Goal: Task Accomplishment & Management: Use online tool/utility

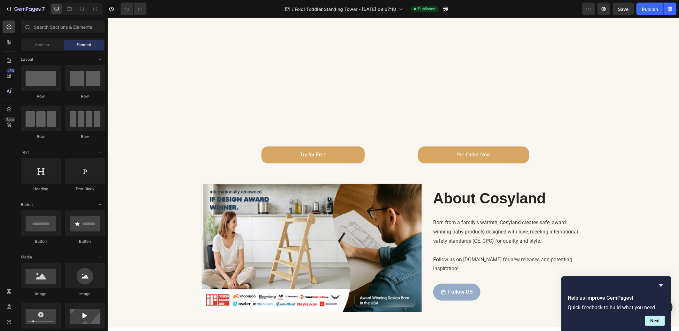
scroll to position [1354, 0]
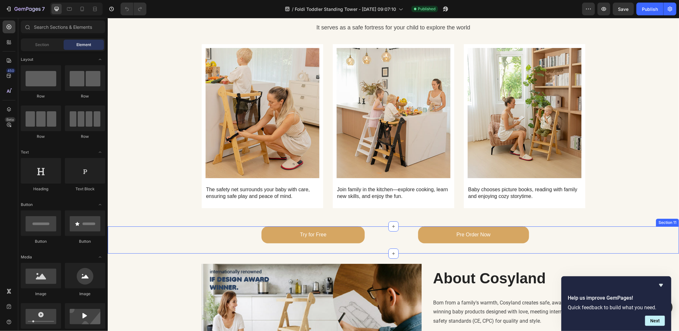
click at [580, 238] on div "Try for Free Button Pre Order Now Button Section 11" at bounding box center [393, 239] width 572 height 27
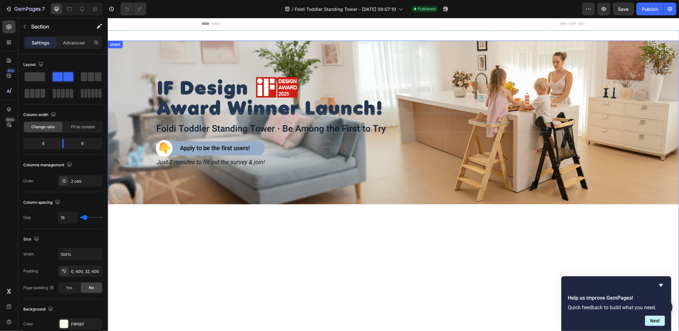
scroll to position [0, 0]
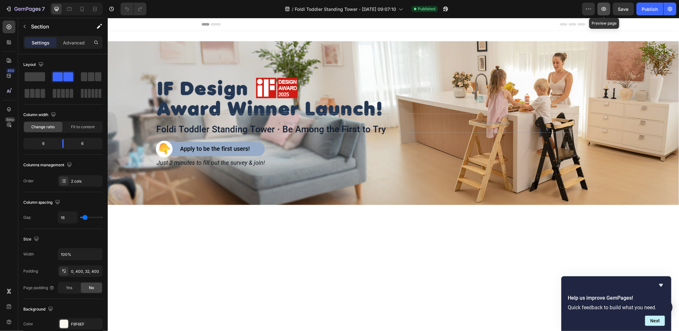
click at [599, 8] on button "button" at bounding box center [604, 9] width 13 height 13
click at [446, 10] on icon "button" at bounding box center [446, 9] width 5 height 5
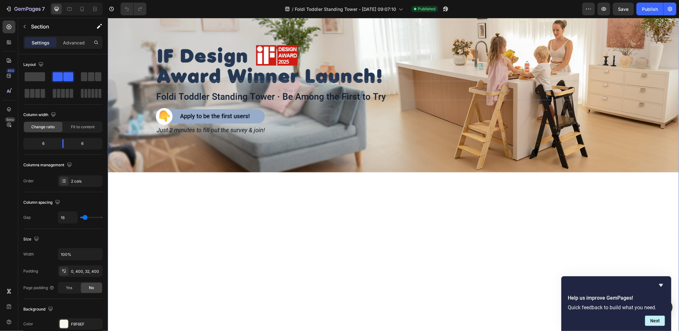
scroll to position [71, 0]
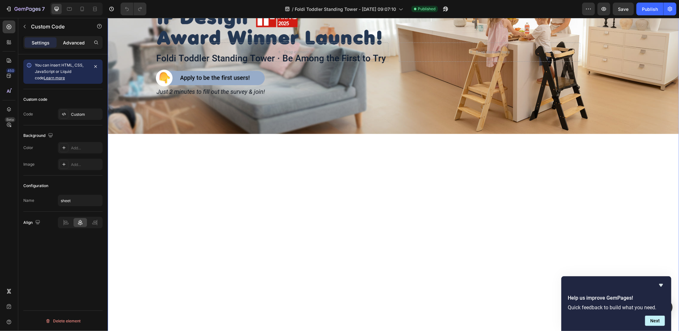
click at [69, 40] on p "Advanced" at bounding box center [74, 42] width 22 height 7
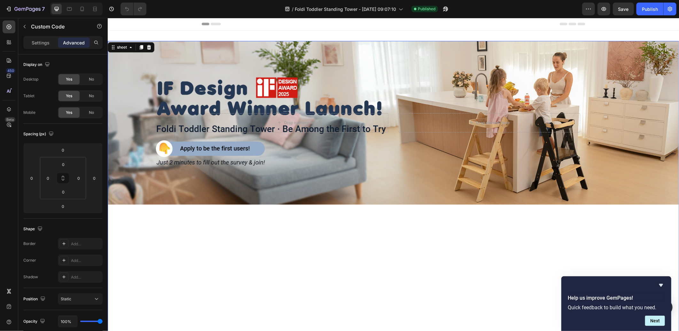
scroll to position [0, 0]
click at [40, 42] on p "Settings" at bounding box center [41, 42] width 18 height 7
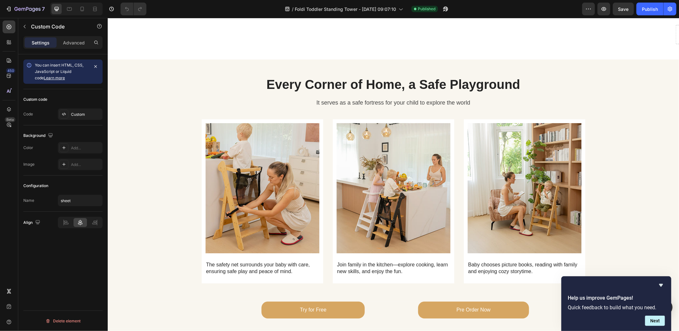
scroll to position [1421, 0]
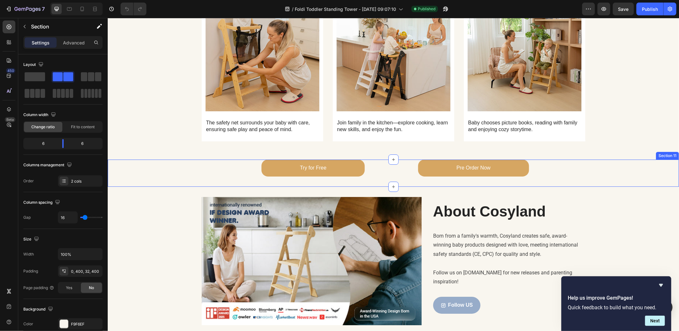
click at [612, 173] on div "Try for Free Button Pre Order Now Button Section 11" at bounding box center [393, 172] width 572 height 27
click at [672, 151] on icon at bounding box center [674, 153] width 4 height 4
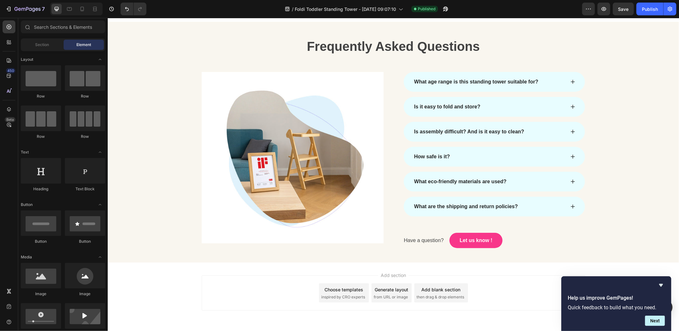
scroll to position [1789, 0]
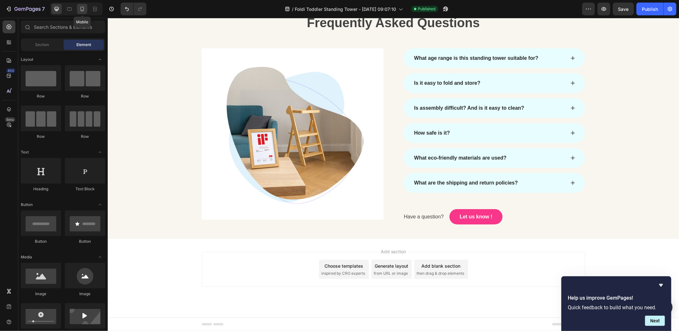
click at [85, 8] on div at bounding box center [82, 9] width 10 height 10
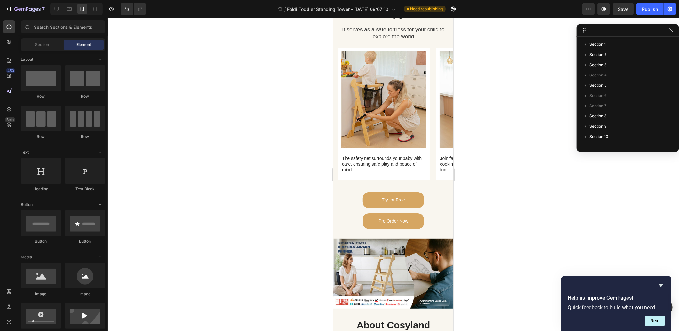
scroll to position [1563, 0]
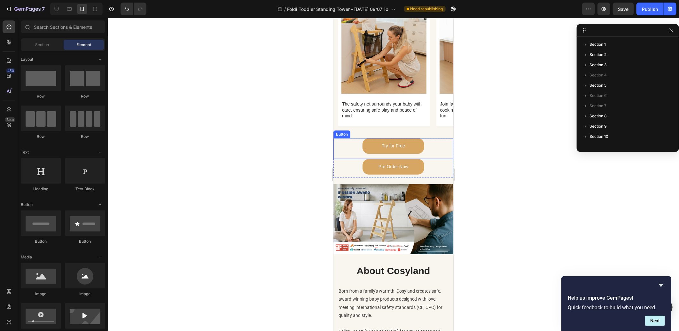
click at [430, 146] on div "Try for Free Button" at bounding box center [393, 148] width 120 height 21
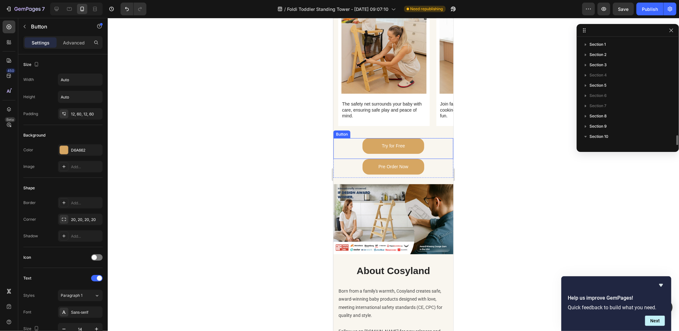
scroll to position [58, 0]
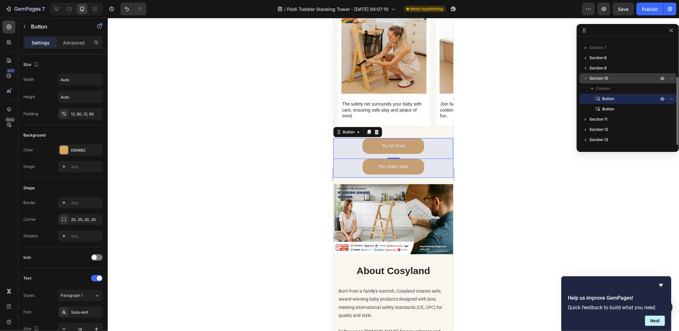
click at [604, 77] on span "Section 10" at bounding box center [599, 78] width 19 height 6
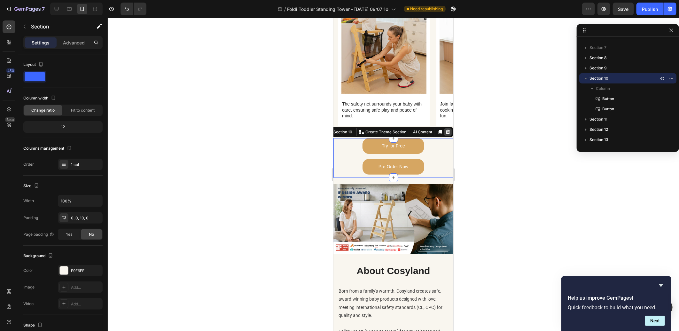
click at [446, 133] on icon at bounding box center [448, 132] width 4 height 4
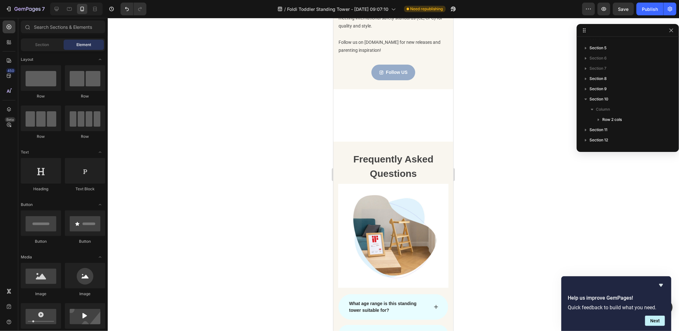
scroll to position [1812, 0]
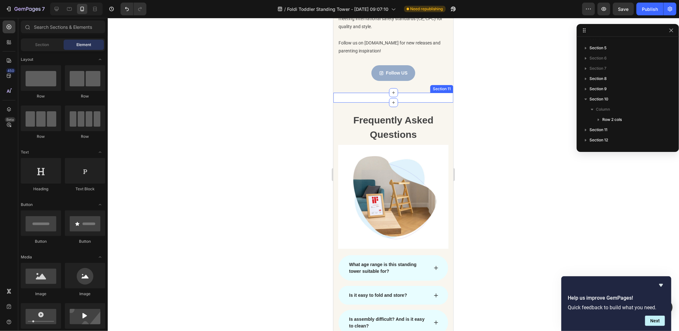
click at [405, 122] on div "Frequently Asked Questions Heading Row Image Row What age range is this standin…" at bounding box center [393, 281] width 120 height 358
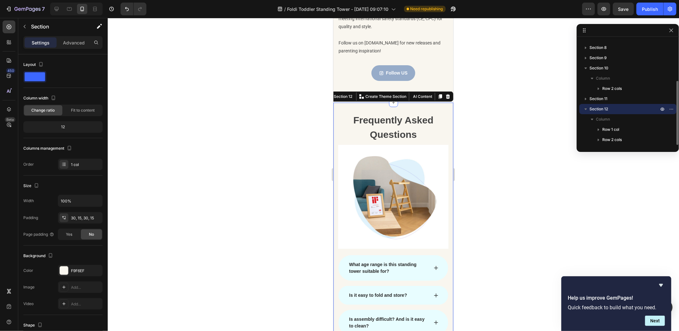
click at [484, 121] on div at bounding box center [394, 174] width 572 height 313
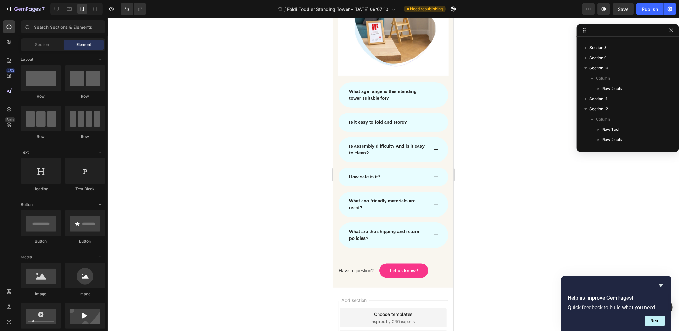
scroll to position [2056, 0]
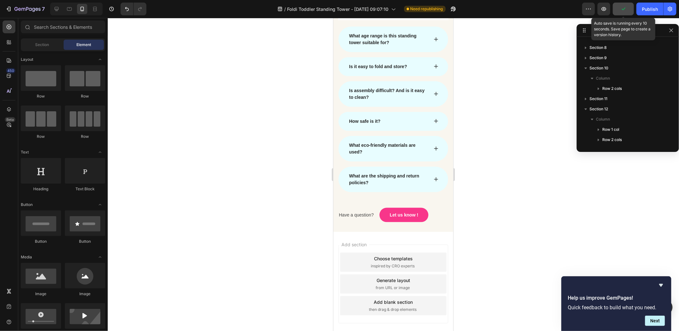
click at [624, 9] on icon "button" at bounding box center [623, 9] width 6 height 6
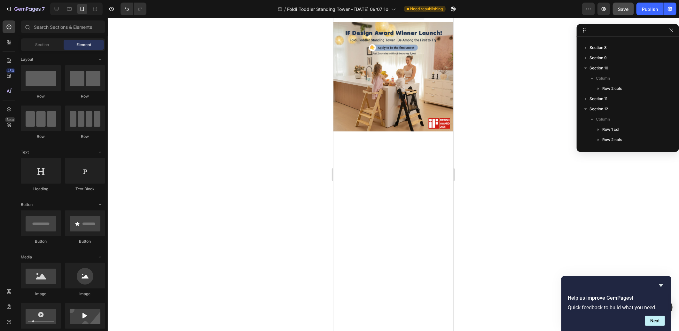
scroll to position [0, 0]
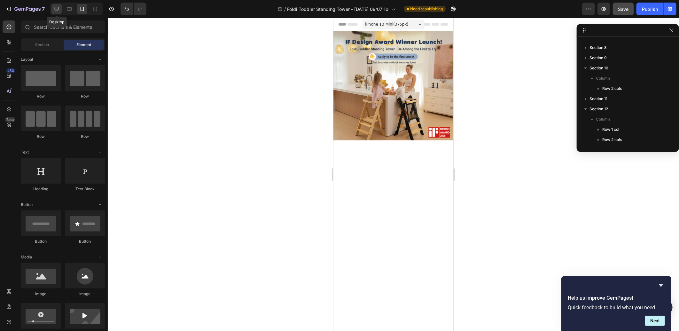
click at [57, 10] on icon at bounding box center [57, 9] width 4 height 4
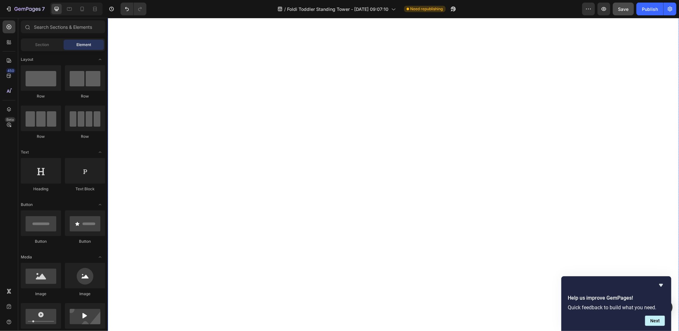
scroll to position [249, 0]
click at [652, 169] on div "正在加载…" at bounding box center [393, 164] width 572 height 417
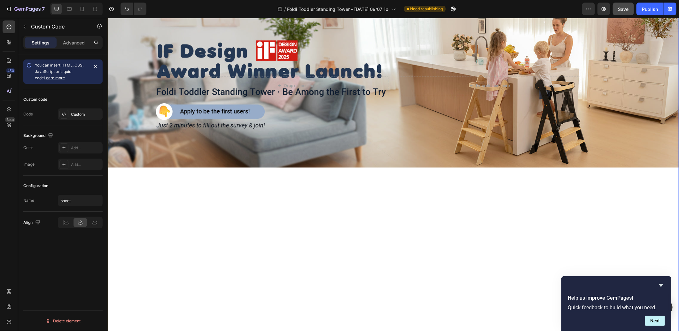
scroll to position [36, 0]
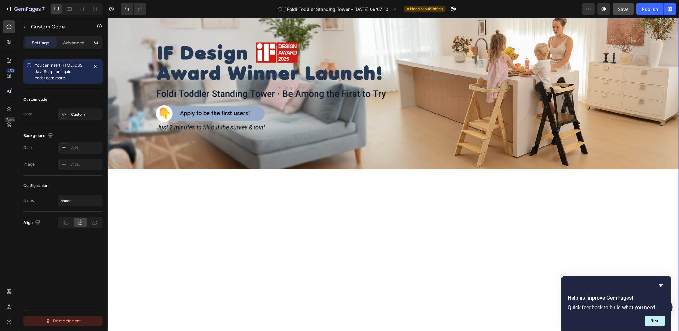
click at [66, 320] on div "Delete element" at bounding box center [62, 321] width 35 height 8
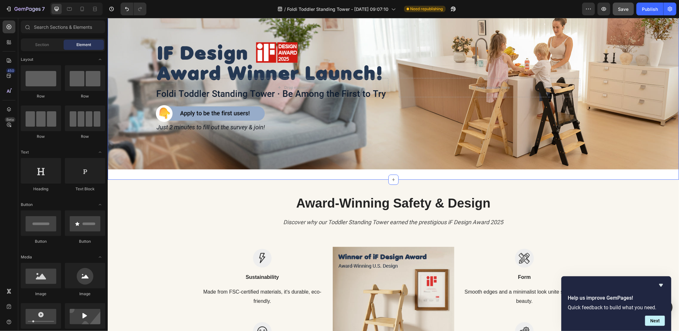
click at [258, 171] on div "Drop element here Drop element here Hero Banner Section 2" at bounding box center [393, 87] width 572 height 184
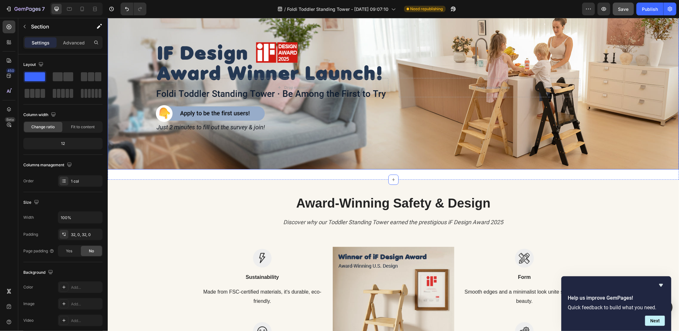
scroll to position [0, 0]
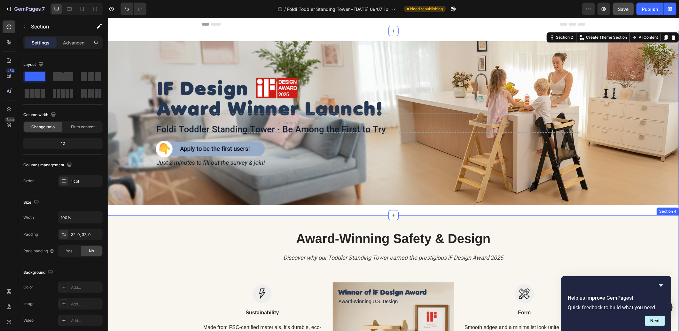
click at [189, 221] on div "Award-Winning Safety & Design Heading Discover why our Toddler Standing Tower e…" at bounding box center [393, 323] width 572 height 217
click at [186, 206] on div "Drop element here Drop element here Hero Banner Section 2 You can create reusab…" at bounding box center [393, 123] width 572 height 184
click at [78, 43] on p "Advanced" at bounding box center [74, 42] width 22 height 7
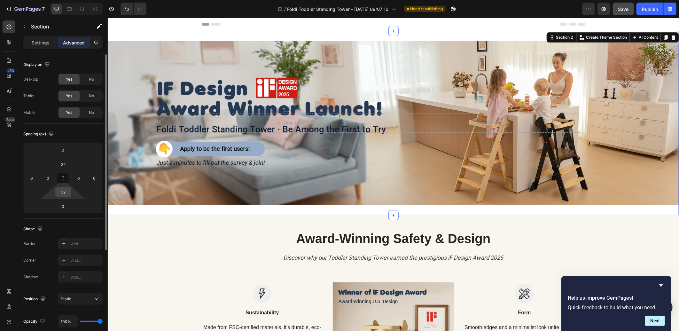
click at [64, 194] on input "32" at bounding box center [63, 192] width 13 height 10
type input "0"
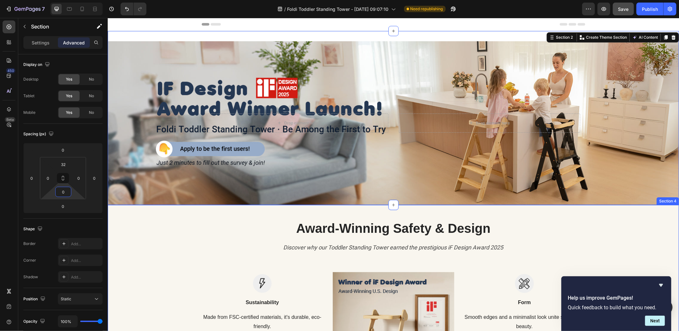
click at [166, 220] on div "Award-Winning Safety & Design Heading Discover why our Toddler Standing Tower e…" at bounding box center [393, 313] width 562 height 188
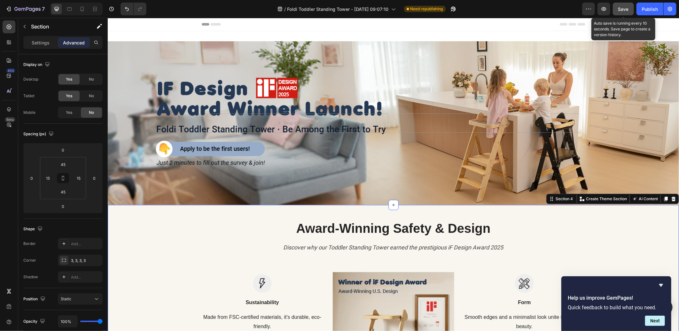
click at [624, 6] on span "Save" at bounding box center [624, 8] width 11 height 5
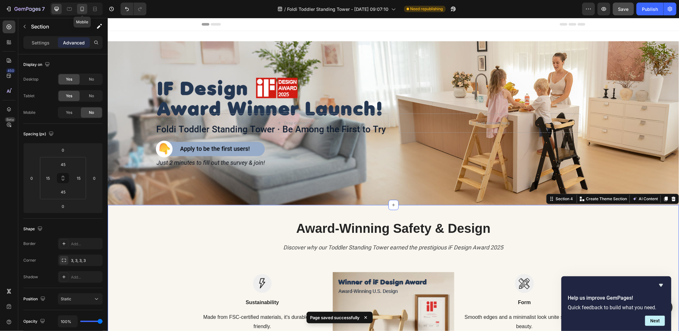
click at [82, 9] on icon at bounding box center [82, 9] width 6 height 6
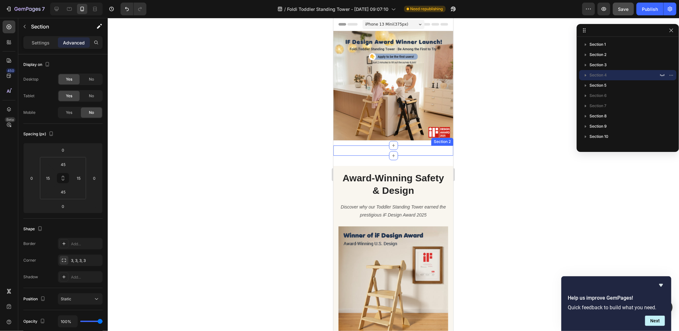
click at [421, 145] on div "Hero Banner Section 2" at bounding box center [393, 150] width 120 height 10
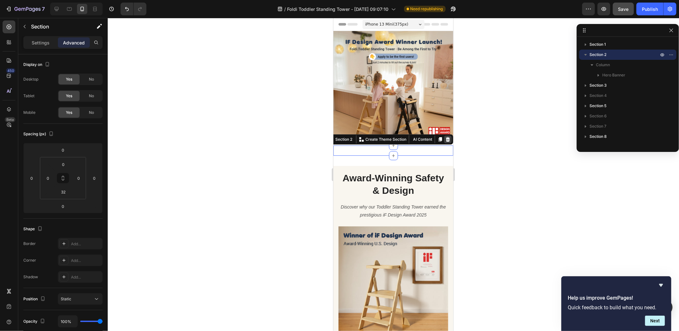
click at [446, 137] on icon at bounding box center [448, 139] width 4 height 4
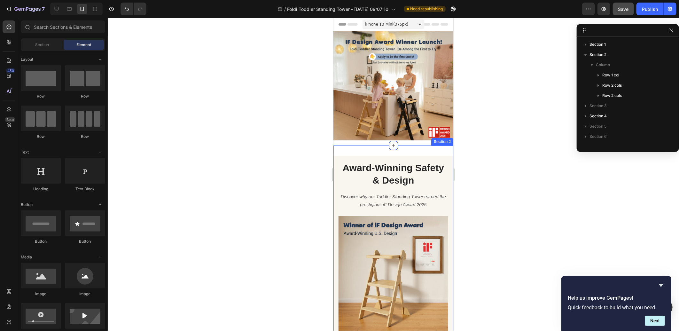
click at [428, 145] on div "Award-Winning Safety & Design Heading Discover why our Toddler Standing Tower e…" at bounding box center [393, 327] width 120 height 365
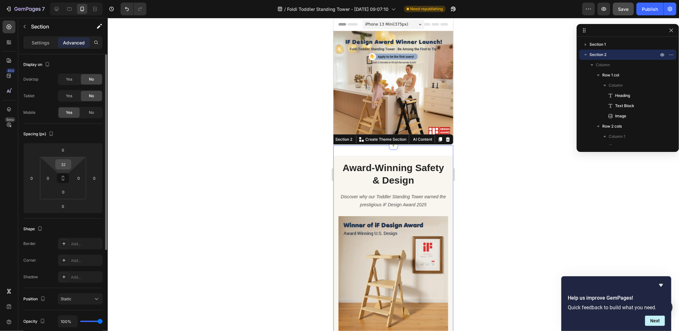
click at [65, 165] on input "32" at bounding box center [63, 165] width 13 height 10
type input "0"
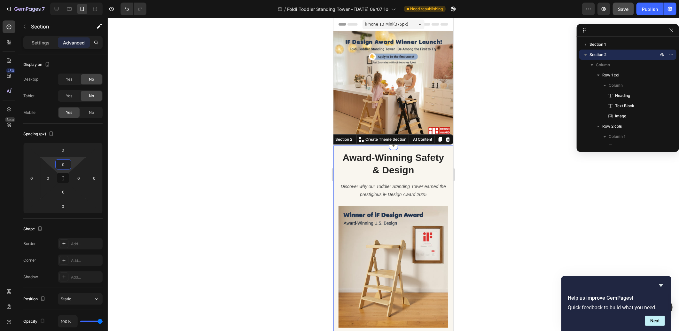
click at [515, 170] on div at bounding box center [394, 174] width 572 height 313
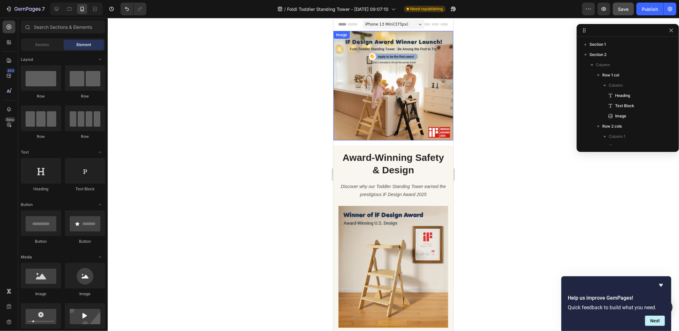
click at [413, 101] on img at bounding box center [393, 85] width 120 height 109
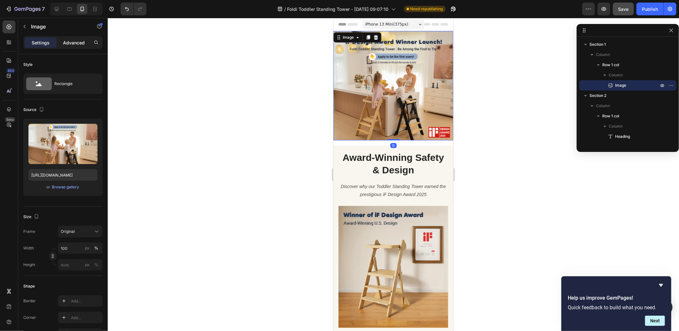
click at [77, 42] on p "Advanced" at bounding box center [74, 42] width 22 height 7
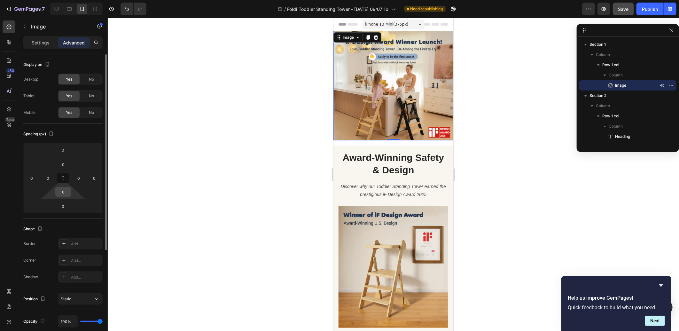
click at [61, 194] on input "0" at bounding box center [63, 192] width 13 height 10
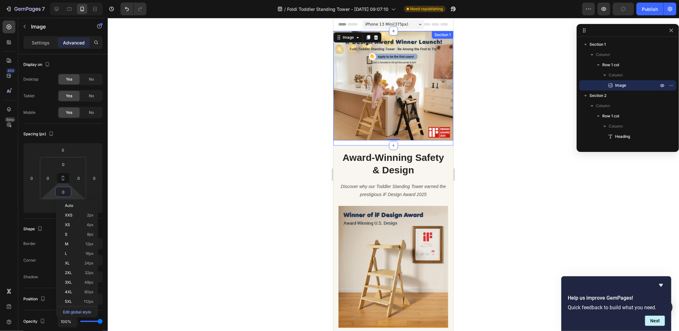
click at [400, 138] on div "Image 0 Row" at bounding box center [393, 88] width 120 height 114
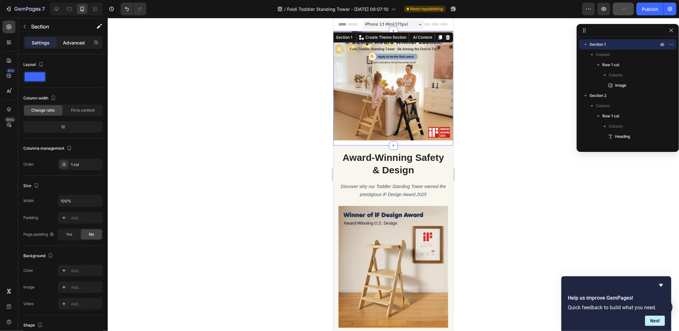
click at [71, 42] on p "Advanced" at bounding box center [74, 42] width 22 height 7
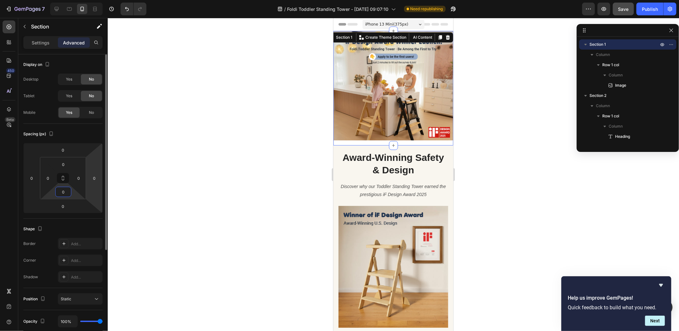
drag, startPoint x: 65, startPoint y: 191, endPoint x: 98, endPoint y: 185, distance: 32.7
click at [65, 191] on input "0" at bounding box center [63, 192] width 13 height 10
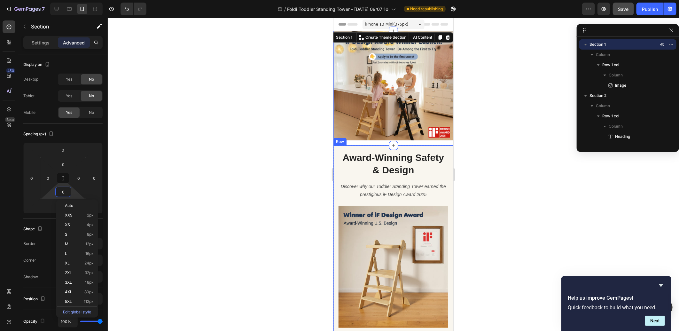
click at [444, 146] on div "Award-Winning Safety & Design Heading Discover why our Toddler Standing Tower e…" at bounding box center [393, 241] width 120 height 193
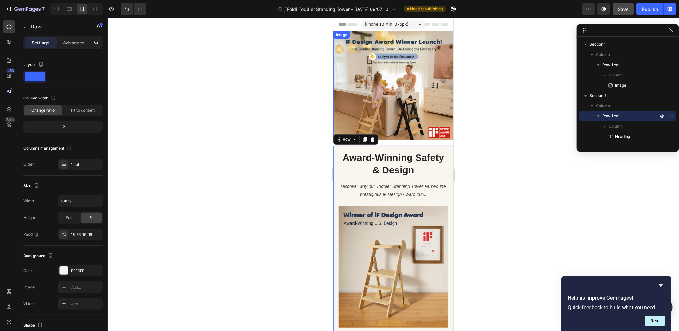
click at [428, 135] on img at bounding box center [393, 85] width 120 height 109
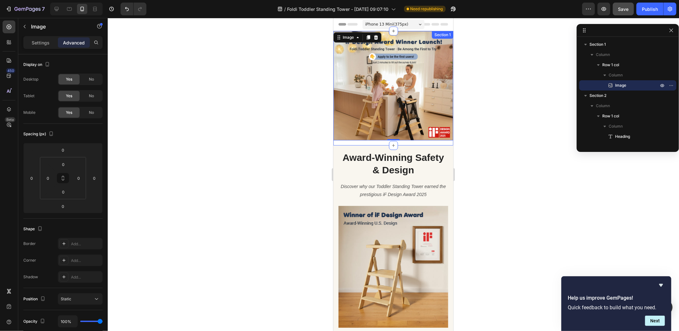
click at [421, 137] on div "Image 0 Row" at bounding box center [393, 88] width 120 height 114
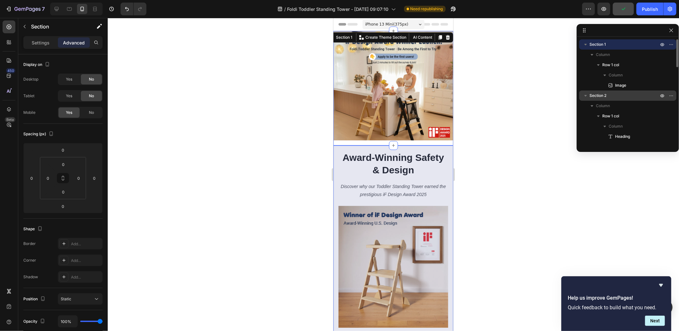
click at [601, 95] on span "Section 2" at bounding box center [598, 95] width 17 height 6
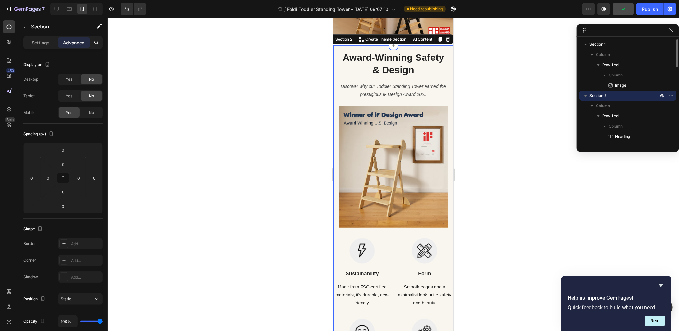
scroll to position [100, 0]
click at [607, 62] on span "Row 1 col" at bounding box center [611, 65] width 17 height 6
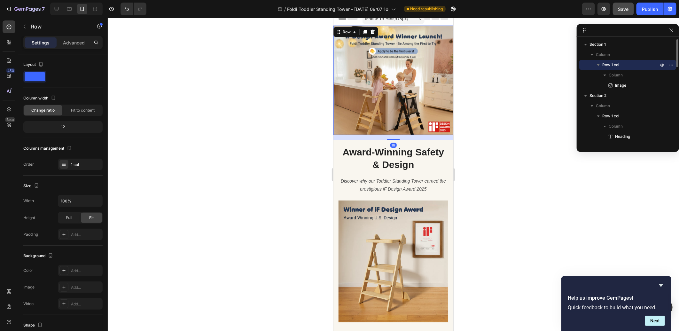
scroll to position [0, 0]
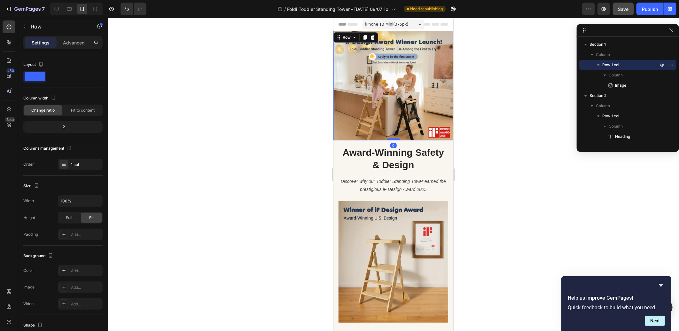
drag, startPoint x: 392, startPoint y: 140, endPoint x: 392, endPoint y: 134, distance: 6.1
click at [392, 138] on div at bounding box center [393, 139] width 13 height 2
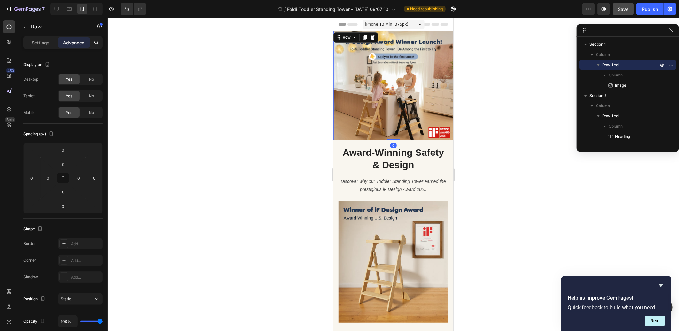
click at [522, 132] on div at bounding box center [394, 174] width 572 height 313
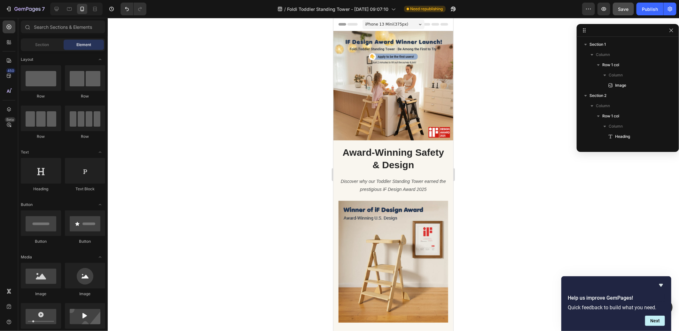
click at [541, 113] on div at bounding box center [394, 174] width 572 height 313
click at [55, 10] on icon at bounding box center [56, 9] width 6 height 6
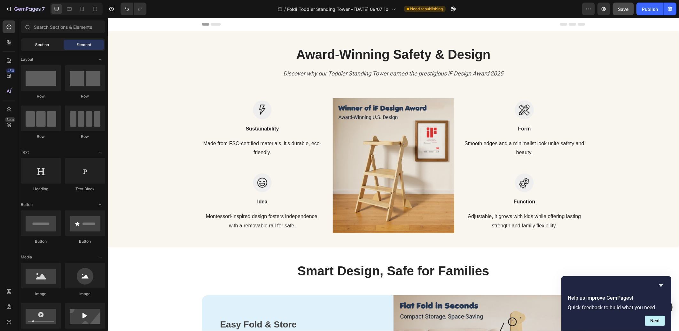
click at [43, 49] on div "Section" at bounding box center [42, 45] width 40 height 10
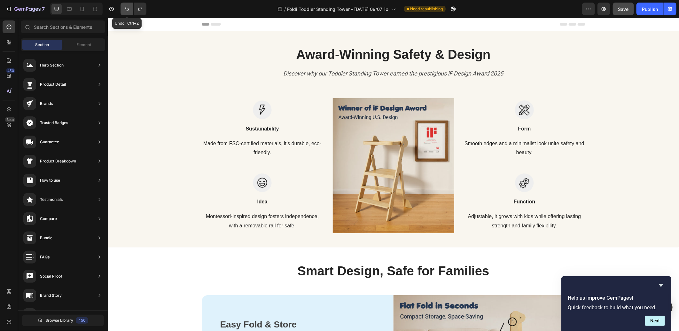
click at [126, 8] on icon "Undo/Redo" at bounding box center [127, 9] width 4 height 4
click at [127, 8] on icon "Undo/Redo" at bounding box center [127, 9] width 6 height 6
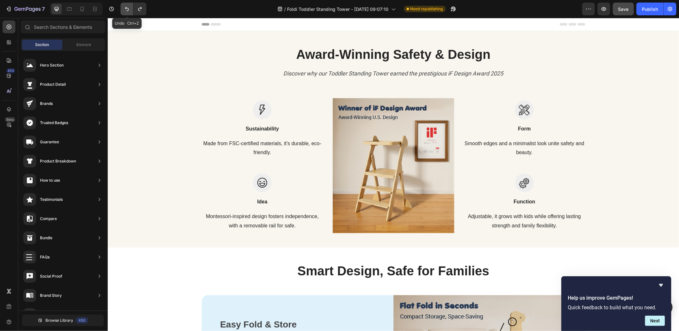
click at [126, 7] on icon "Undo/Redo" at bounding box center [127, 9] width 6 height 6
click at [124, 5] on button "Undo/Redo" at bounding box center [127, 9] width 13 height 13
click at [128, 7] on icon "Undo/Redo" at bounding box center [127, 9] width 6 height 6
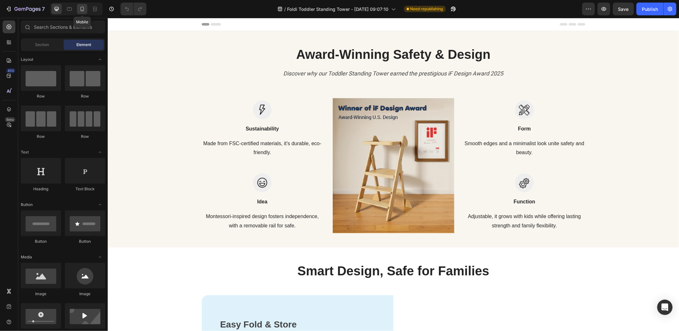
click at [81, 7] on icon at bounding box center [82, 9] width 6 height 6
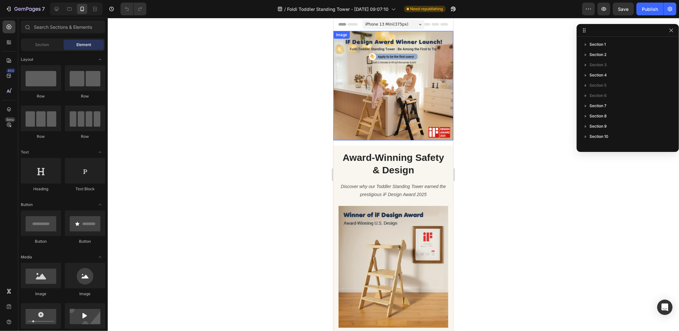
click at [389, 71] on img at bounding box center [393, 85] width 120 height 109
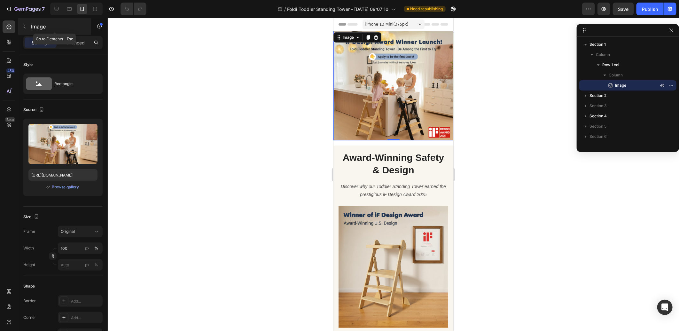
click at [25, 26] on icon "button" at bounding box center [24, 26] width 5 height 5
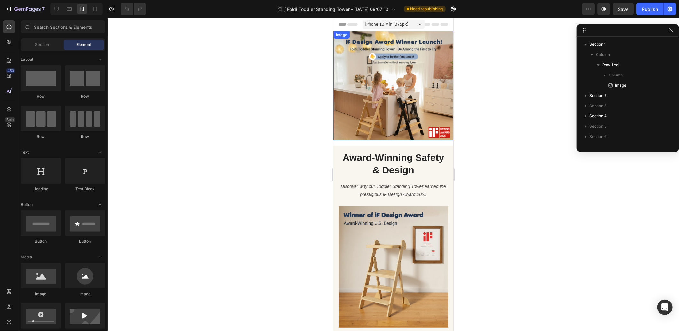
click at [391, 72] on img at bounding box center [393, 85] width 120 height 109
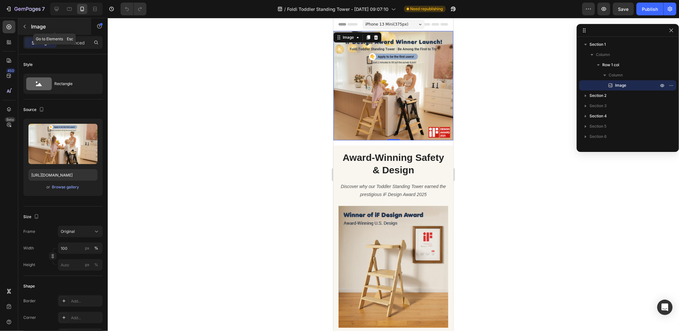
click at [24, 26] on icon "button" at bounding box center [24, 26] width 5 height 5
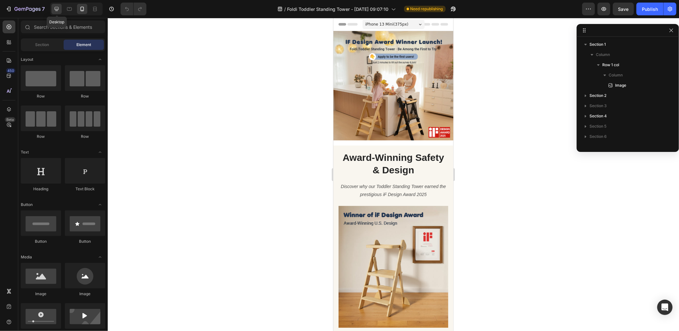
click at [53, 9] on icon at bounding box center [56, 9] width 6 height 6
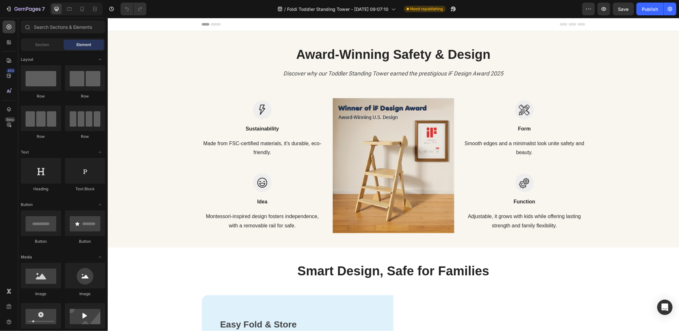
click at [255, 29] on div "Header" at bounding box center [393, 24] width 384 height 13
click at [265, 51] on div "Award-Winning Safety & Design Heading Discover why our Toddler Standing Tower e…" at bounding box center [393, 139] width 562 height 188
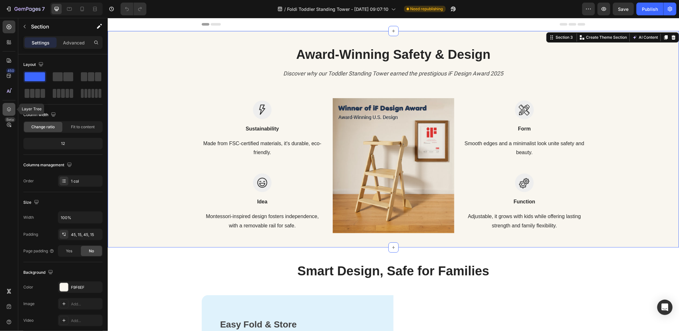
click at [9, 109] on icon at bounding box center [9, 109] width 6 height 6
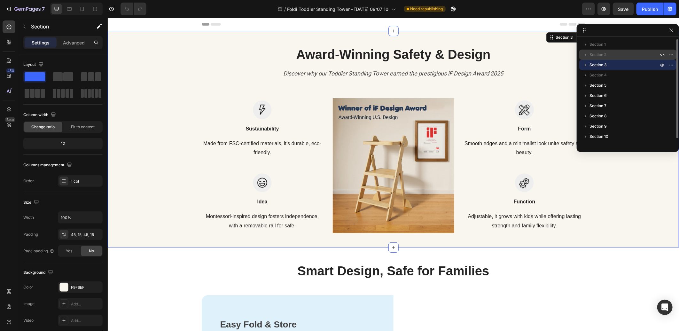
click at [610, 54] on p "Section 2" at bounding box center [625, 54] width 70 height 6
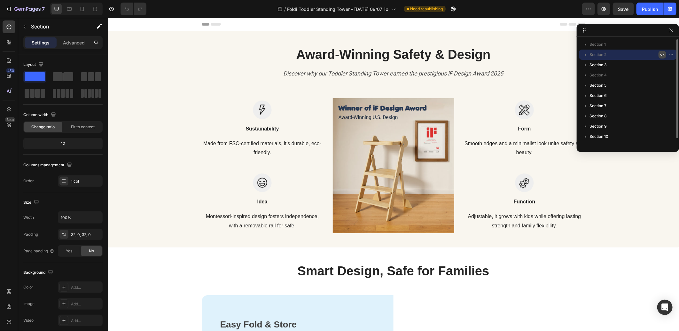
click at [664, 54] on icon "button" at bounding box center [662, 54] width 5 height 5
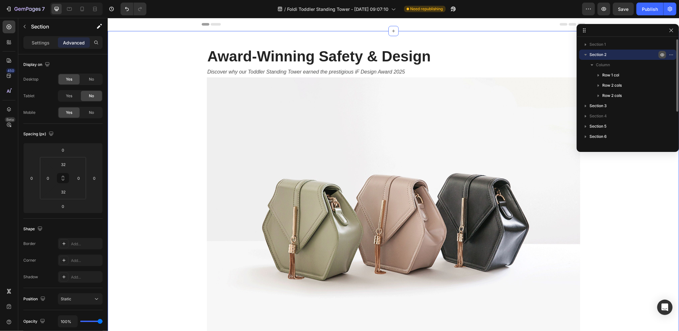
click at [664, 54] on icon "button" at bounding box center [662, 54] width 5 height 5
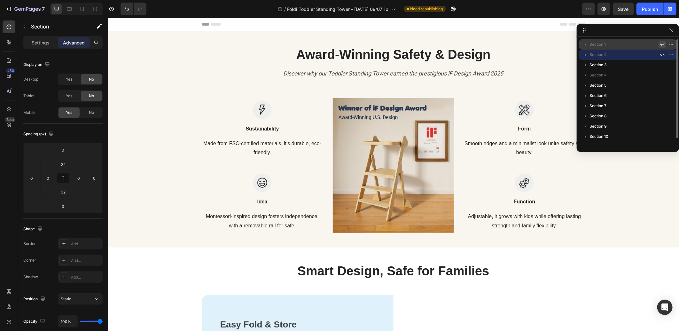
click at [661, 44] on icon "button" at bounding box center [662, 44] width 5 height 5
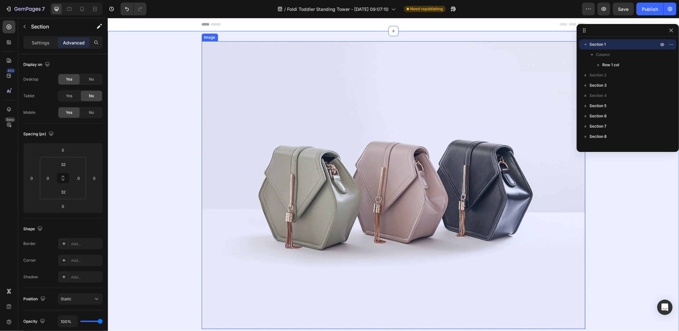
click at [266, 96] on img at bounding box center [393, 185] width 384 height 288
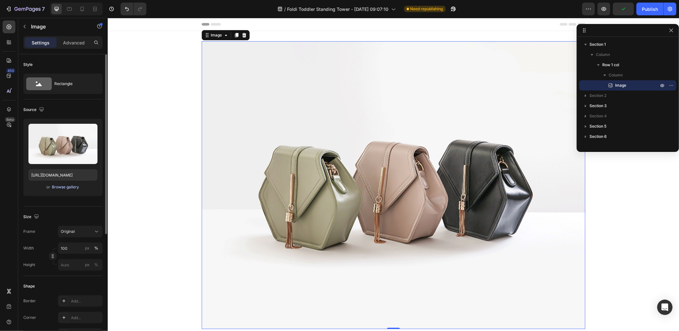
click at [68, 187] on div "Browse gallery" at bounding box center [65, 187] width 27 height 6
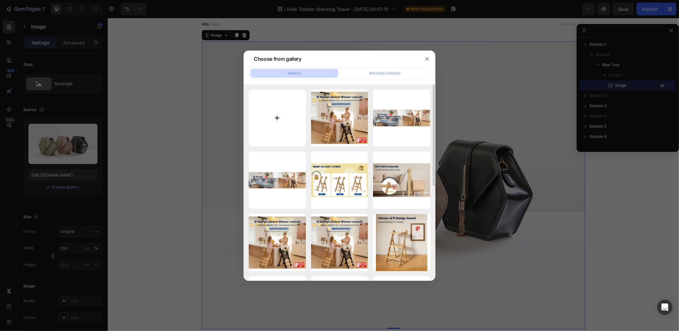
click at [292, 106] on input "file" at bounding box center [277, 118] width 57 height 57
type input "C:\fakepath\20250917-172941.jpg"
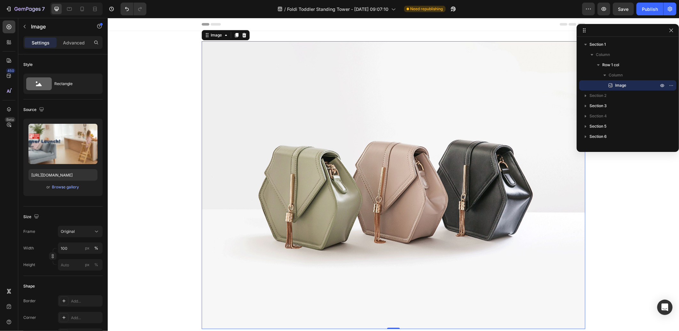
type input "https://cdn.shopify.com/s/files/1/0373/3959/4885/files/gempages_537234787216130…"
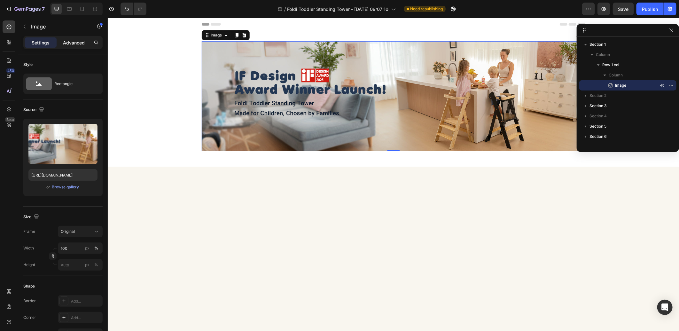
click at [81, 41] on p "Advanced" at bounding box center [74, 42] width 22 height 7
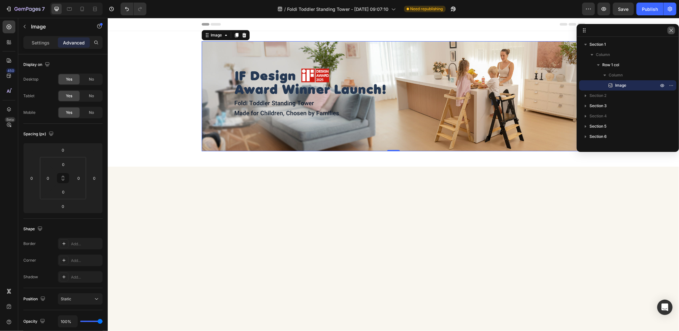
drag, startPoint x: 562, startPoint y: 14, endPoint x: 670, endPoint y: 32, distance: 109.3
click at [670, 32] on icon "button" at bounding box center [671, 30] width 5 height 5
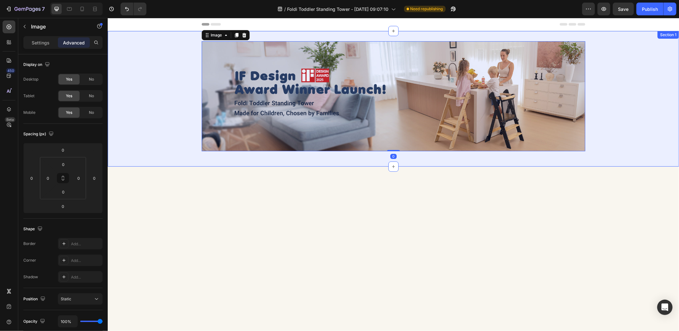
click at [661, 78] on div "Image 0 Row" at bounding box center [393, 98] width 572 height 115
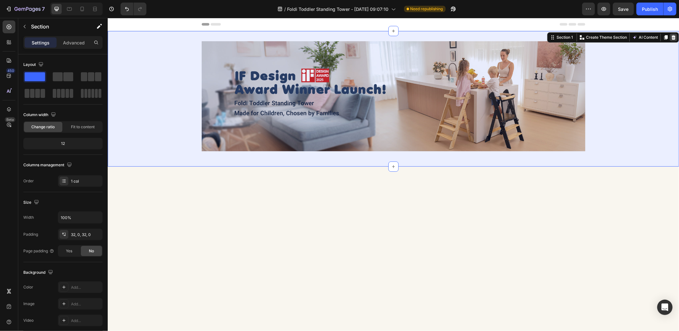
click at [671, 35] on icon at bounding box center [673, 37] width 5 height 5
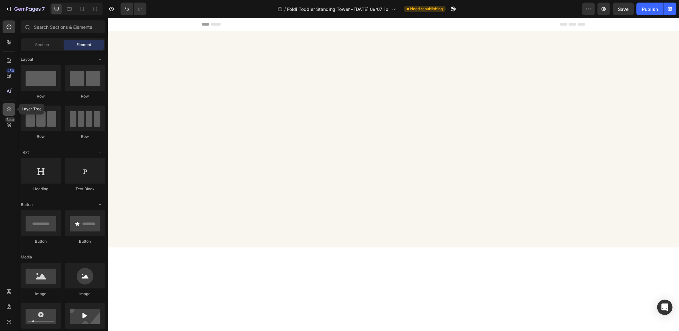
click at [8, 105] on div at bounding box center [9, 109] width 13 height 13
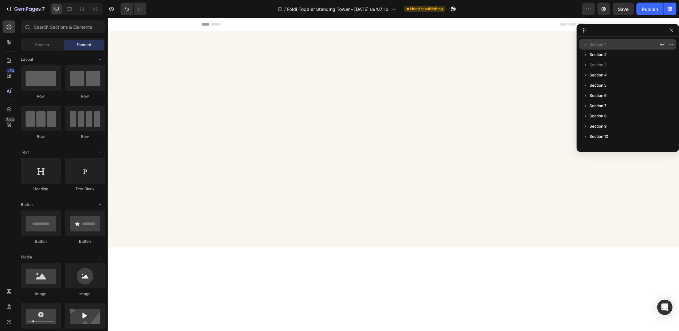
click at [606, 47] on span "Section 1" at bounding box center [598, 44] width 16 height 6
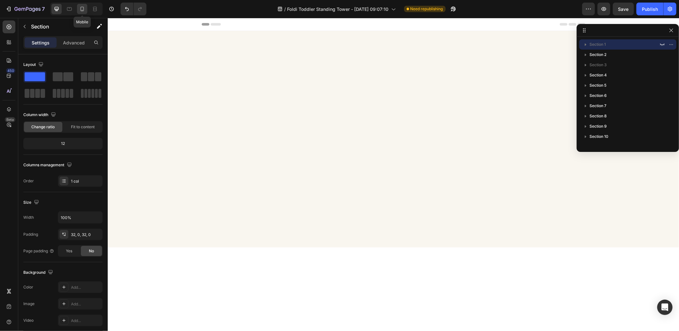
click at [81, 5] on div at bounding box center [82, 9] width 10 height 10
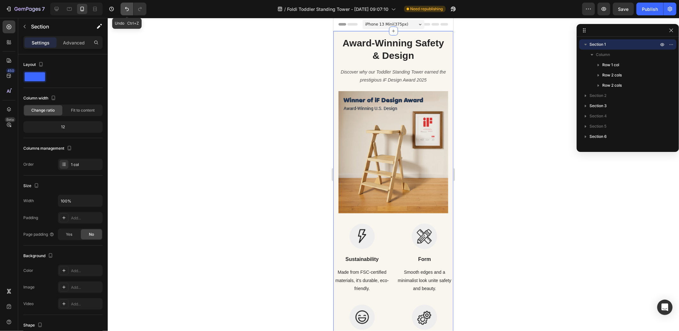
click at [125, 8] on icon "Undo/Redo" at bounding box center [127, 9] width 6 height 6
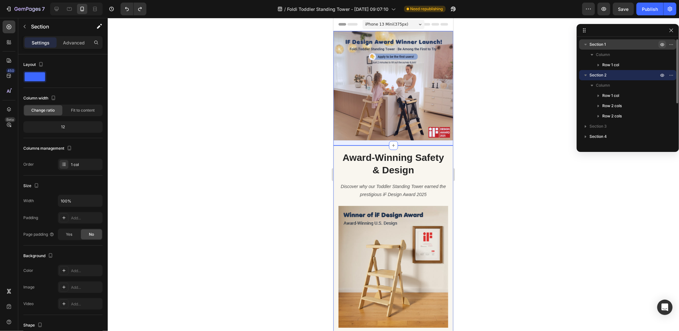
click at [663, 43] on icon "button" at bounding box center [663, 44] width 4 height 3
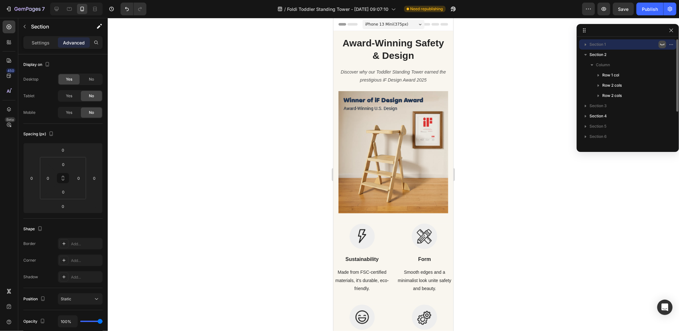
click at [663, 43] on icon "button" at bounding box center [662, 44] width 5 height 5
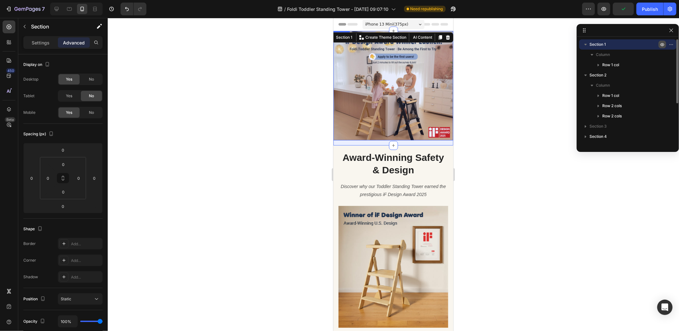
click at [399, 77] on img at bounding box center [393, 85] width 120 height 109
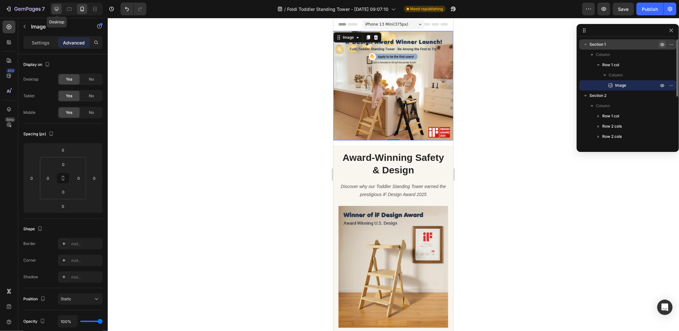
click at [53, 7] on icon at bounding box center [56, 9] width 6 height 6
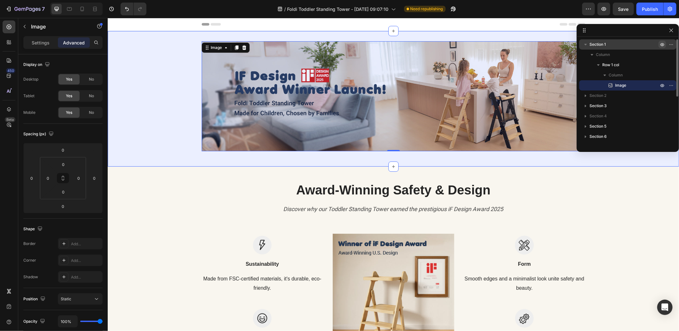
click at [187, 56] on div "Image 0 Row" at bounding box center [393, 98] width 572 height 115
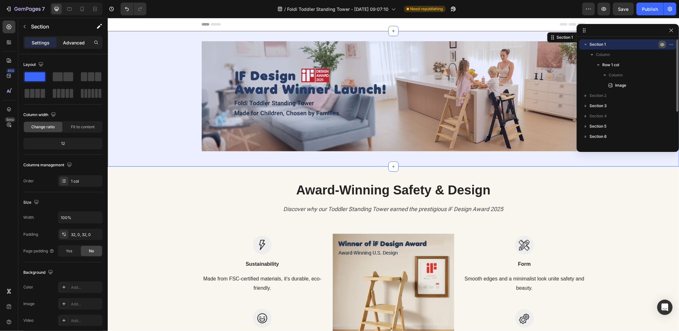
click at [75, 40] on p "Advanced" at bounding box center [74, 42] width 22 height 7
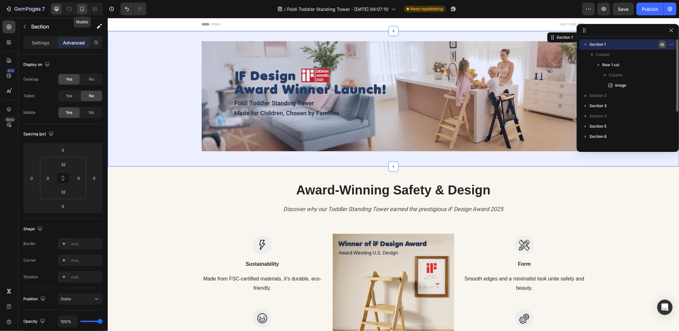
click at [84, 7] on icon at bounding box center [82, 9] width 6 height 6
type input "0"
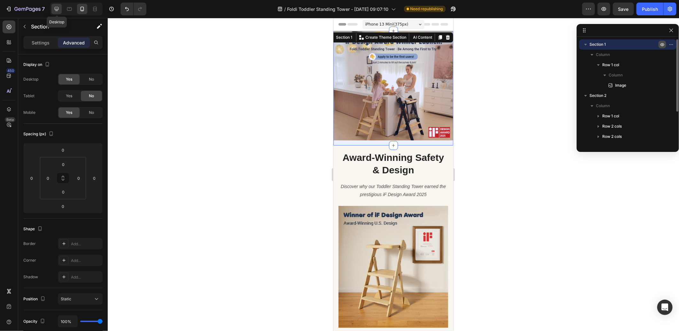
click at [53, 7] on icon at bounding box center [56, 9] width 6 height 6
type input "32"
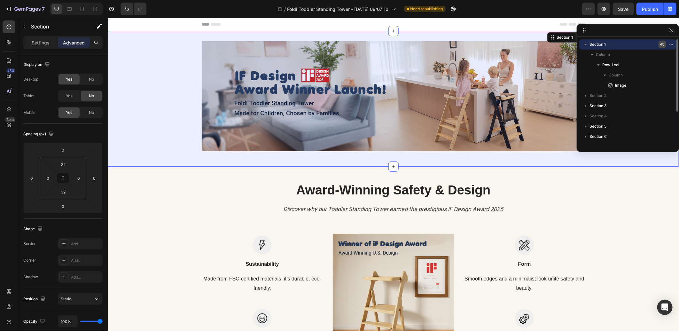
click at [660, 45] on icon "button" at bounding box center [662, 44] width 5 height 5
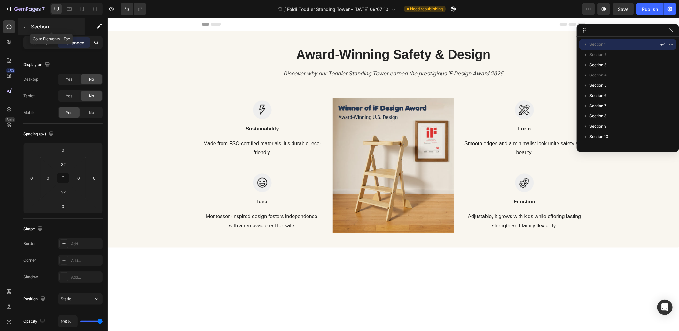
click at [28, 25] on button "button" at bounding box center [25, 26] width 10 height 10
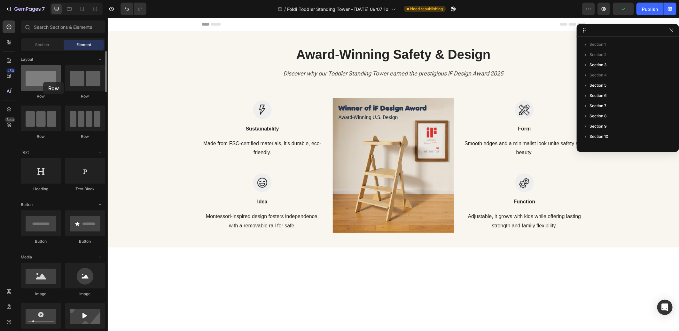
click at [43, 82] on div at bounding box center [41, 78] width 40 height 26
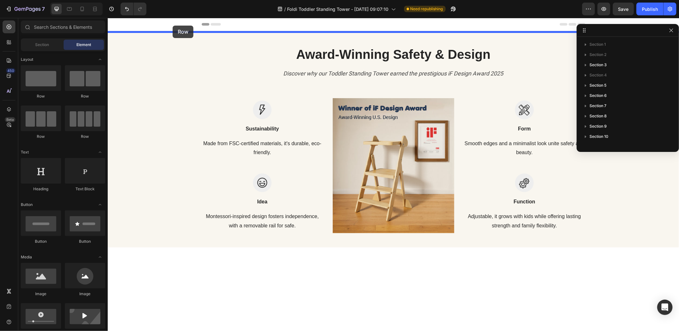
drag, startPoint x: 149, startPoint y: 99, endPoint x: 172, endPoint y: 25, distance: 77.5
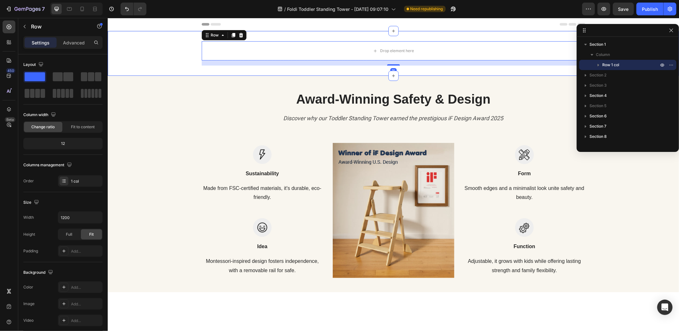
click at [158, 50] on div "Drop element here Row 16" at bounding box center [393, 53] width 572 height 24
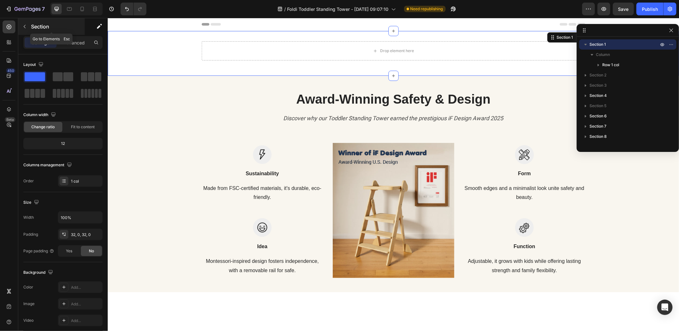
click at [25, 29] on button "button" at bounding box center [25, 26] width 10 height 10
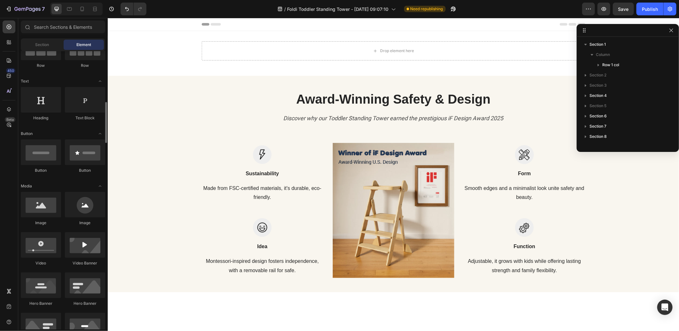
scroll to position [107, 0]
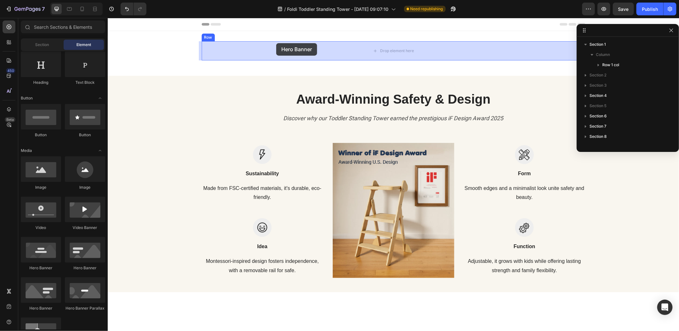
drag, startPoint x: 184, startPoint y: 271, endPoint x: 276, endPoint y: 43, distance: 246.1
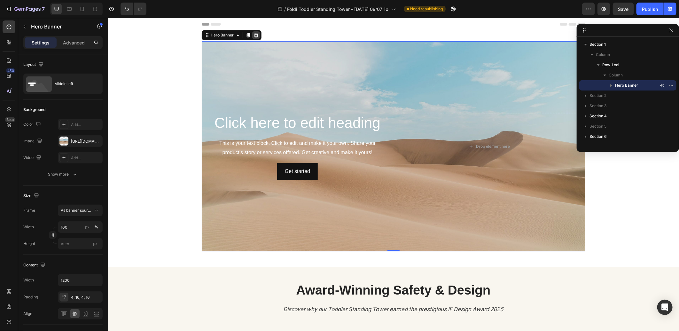
click at [254, 36] on icon at bounding box center [256, 35] width 4 height 4
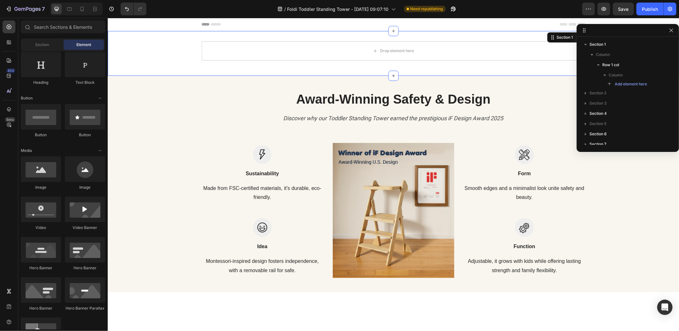
click at [176, 45] on div "Drop element here Row" at bounding box center [393, 53] width 572 height 24
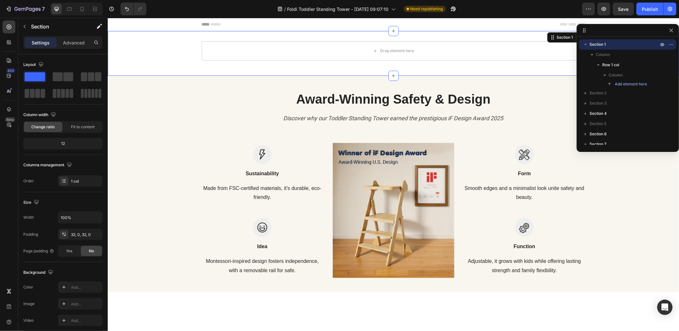
click at [168, 48] on div "Drop element here Row" at bounding box center [393, 53] width 572 height 24
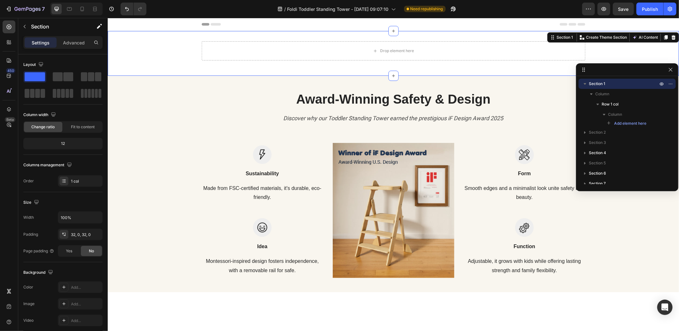
drag, startPoint x: 638, startPoint y: 31, endPoint x: 637, endPoint y: 69, distance: 38.4
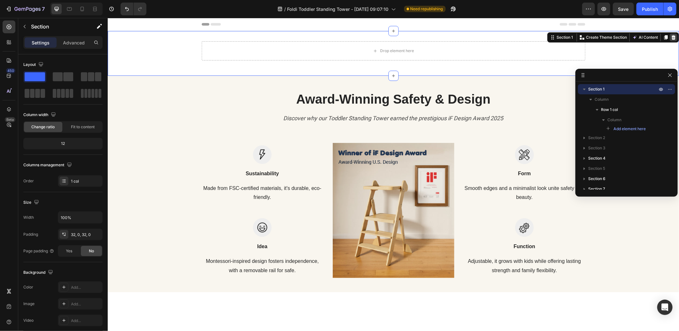
click at [671, 36] on icon at bounding box center [673, 37] width 5 height 5
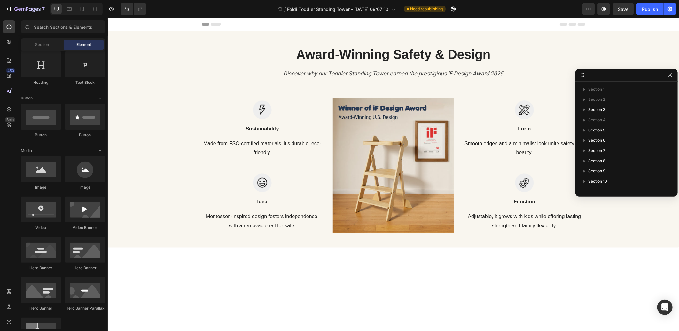
scroll to position [178, 0]
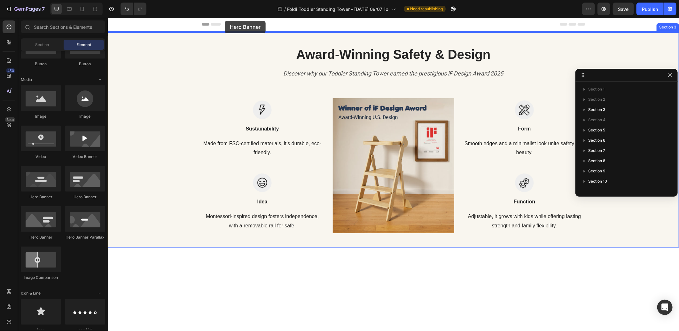
drag, startPoint x: 188, startPoint y: 201, endPoint x: 225, endPoint y: 20, distance: 184.0
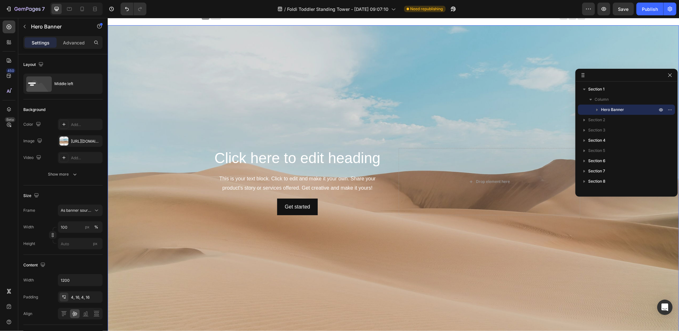
scroll to position [0, 0]
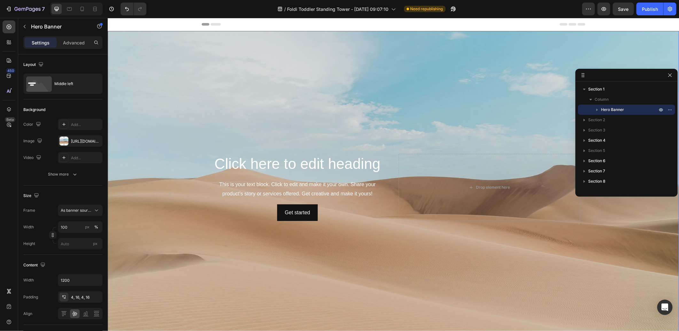
click at [255, 101] on div "Background Image" at bounding box center [393, 187] width 572 height 313
click at [75, 141] on div "https://cdn.shopify.com/s/files/1/2005/9307/files/background_settings.jpg" at bounding box center [80, 141] width 19 height 6
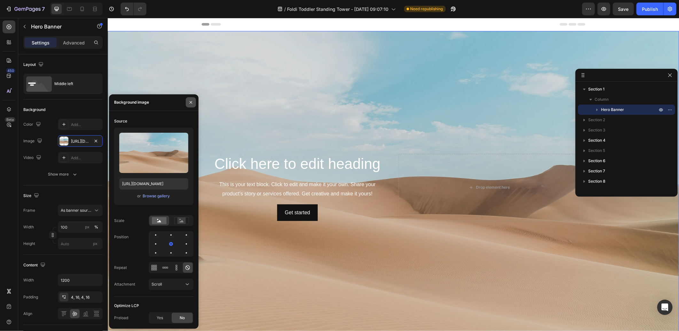
click at [191, 101] on icon "button" at bounding box center [190, 102] width 5 height 5
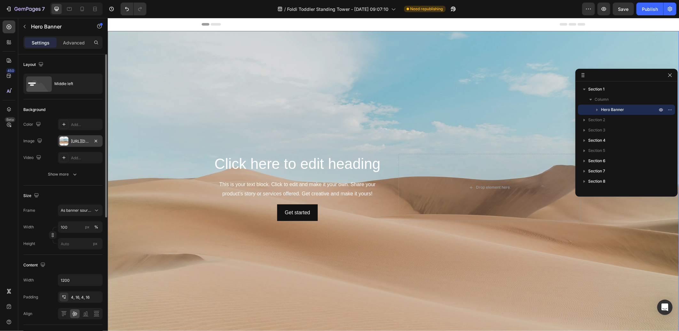
click at [62, 138] on div at bounding box center [63, 141] width 9 height 9
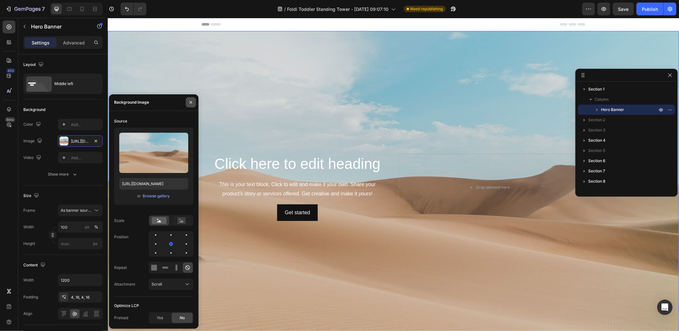
drag, startPoint x: 191, startPoint y: 107, endPoint x: 196, endPoint y: 105, distance: 5.2
click at [193, 107] on div at bounding box center [190, 102] width 15 height 16
click at [261, 82] on div "Background Image" at bounding box center [393, 187] width 572 height 313
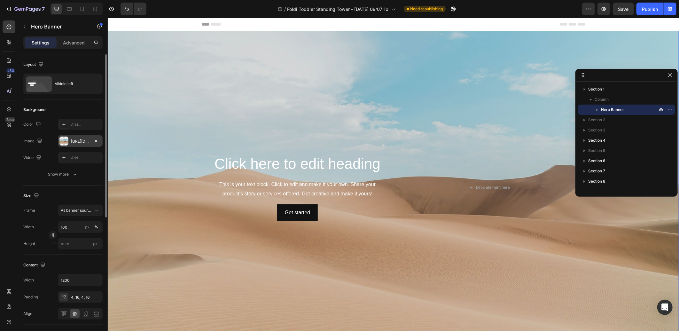
click at [63, 141] on div at bounding box center [63, 141] width 9 height 9
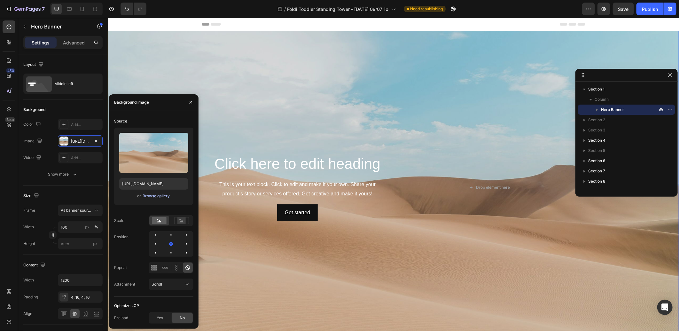
click at [153, 195] on div "Browse gallery" at bounding box center [156, 196] width 27 height 6
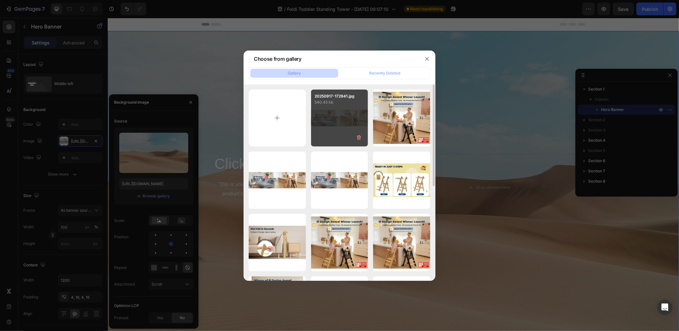
click at [333, 119] on div "20250917-172941.jpg 540.45 kb" at bounding box center [339, 118] width 57 height 57
type input "https://cdn.shopify.com/s/files/1/0373/3959/4885/files/gempages_537234787216130…"
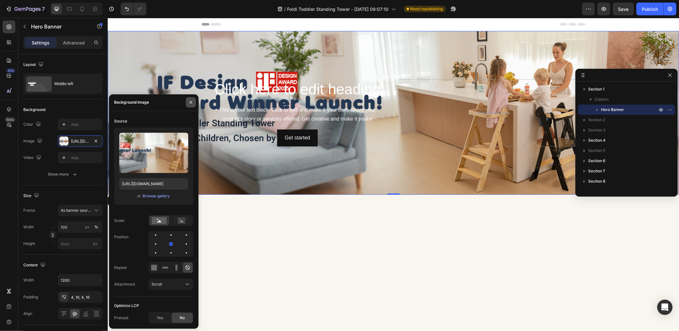
click at [191, 105] on button "button" at bounding box center [191, 102] width 10 height 10
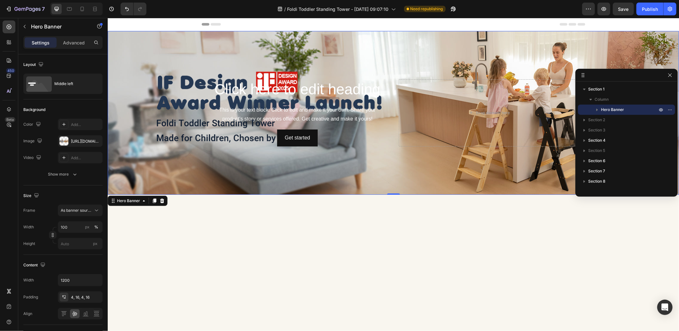
click at [313, 101] on div "Click here to edit heading Heading This is your text block. Click to edit and m…" at bounding box center [298, 112] width 182 height 67
click at [312, 89] on h2 "Click here to edit heading" at bounding box center [298, 89] width 182 height 20
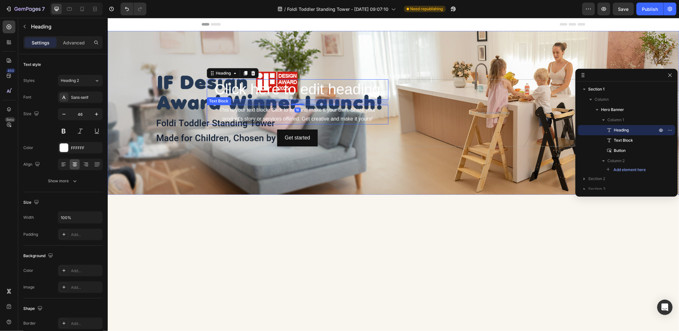
click at [322, 112] on div "This is your text block. Click to edit and make it your own. Share your product…" at bounding box center [298, 115] width 182 height 20
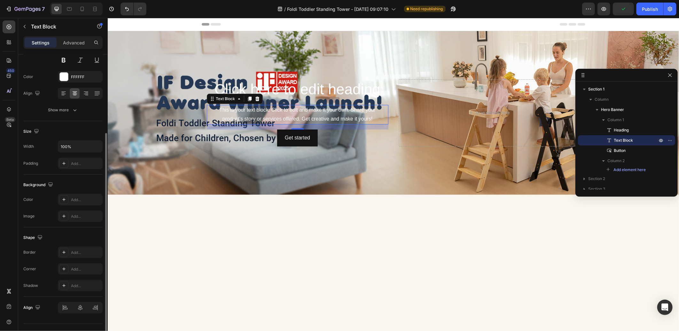
scroll to position [84, 0]
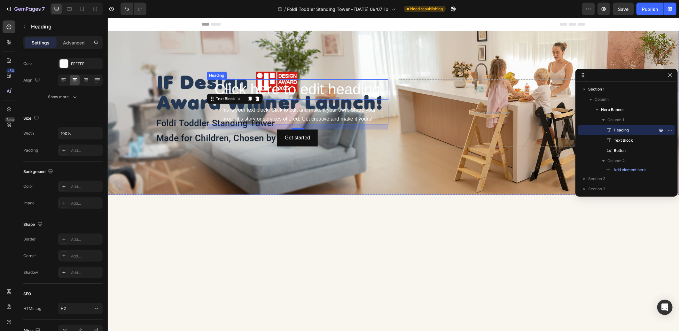
click at [297, 91] on h2 "Click here to edit heading" at bounding box center [298, 89] width 182 height 20
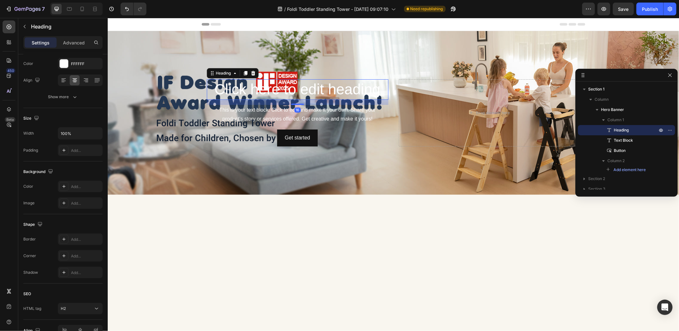
scroll to position [0, 0]
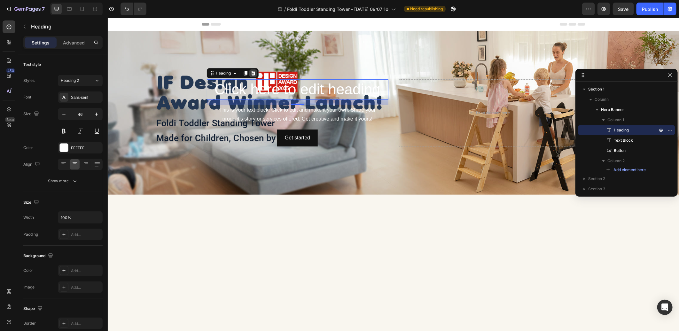
click at [251, 73] on icon at bounding box center [253, 73] width 4 height 4
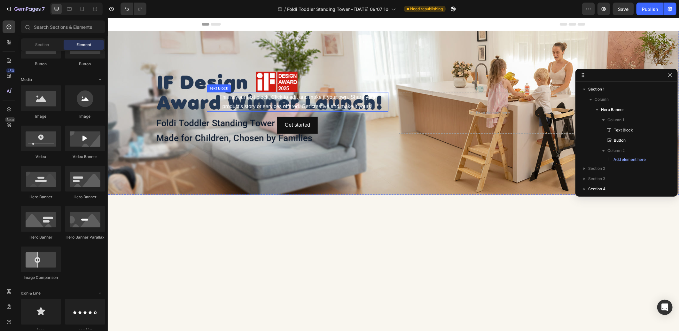
click at [306, 95] on div "This is your text block. Click to edit and make it your own. Share your product…" at bounding box center [298, 102] width 182 height 20
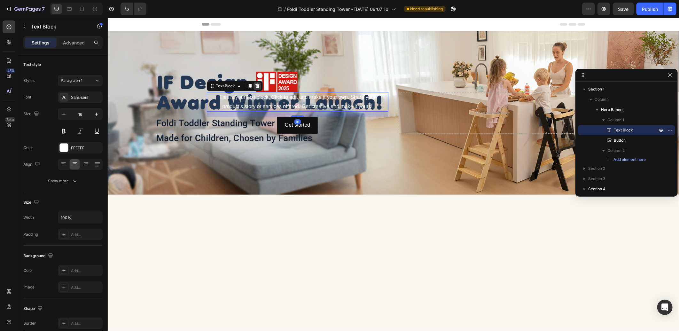
click at [255, 84] on icon at bounding box center [257, 85] width 5 height 5
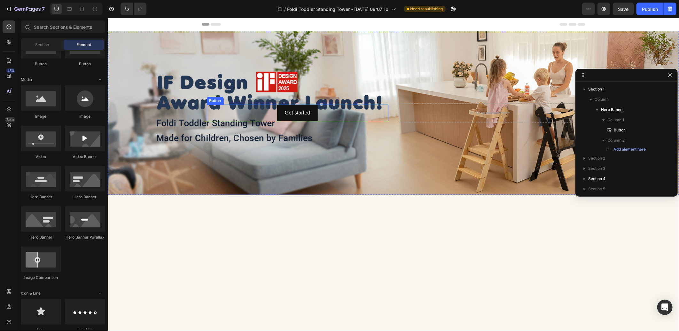
click at [331, 110] on div "Get started Button" at bounding box center [298, 112] width 182 height 17
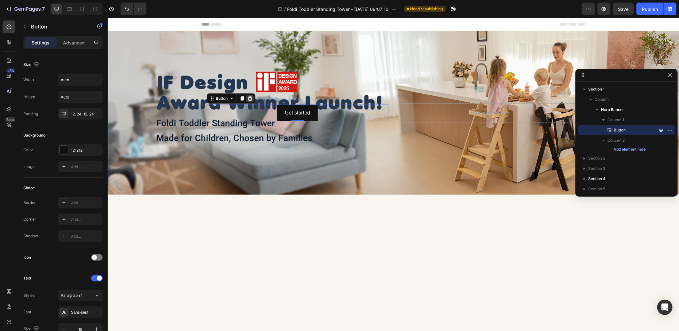
click at [248, 96] on icon at bounding box center [250, 98] width 4 height 4
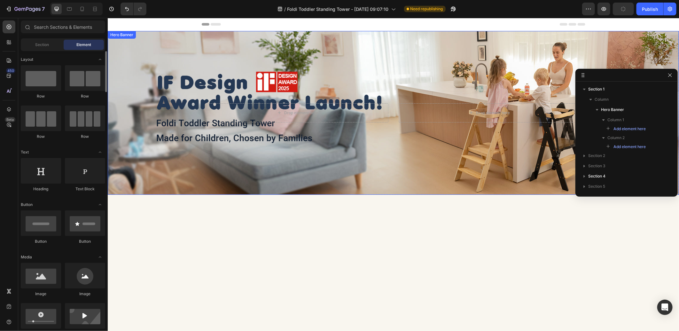
click at [221, 67] on div "Background Image" at bounding box center [393, 113] width 572 height 164
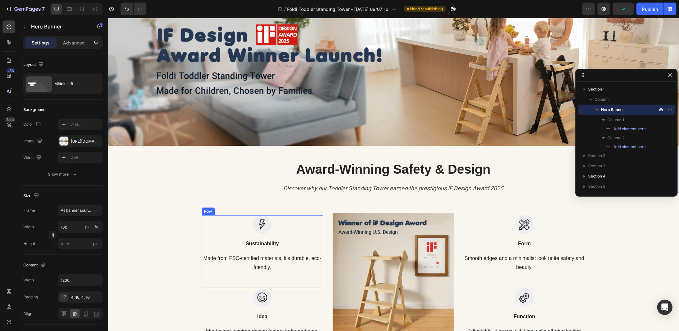
scroll to position [36, 0]
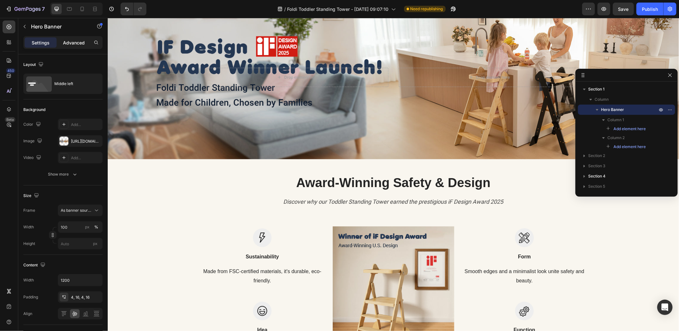
click at [72, 40] on p "Advanced" at bounding box center [74, 42] width 22 height 7
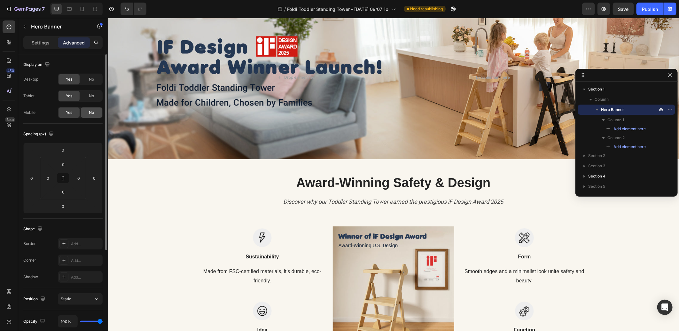
click at [90, 109] on div "No" at bounding box center [91, 112] width 21 height 10
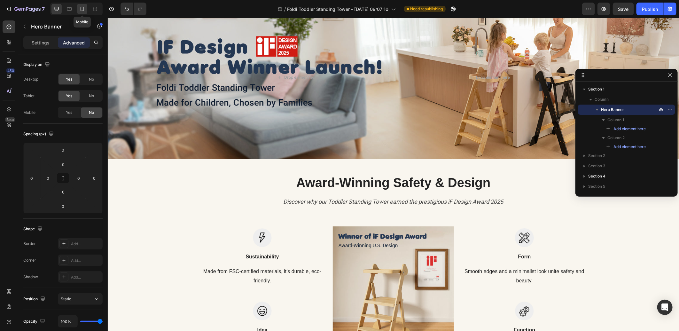
click at [81, 10] on icon at bounding box center [82, 9] width 6 height 6
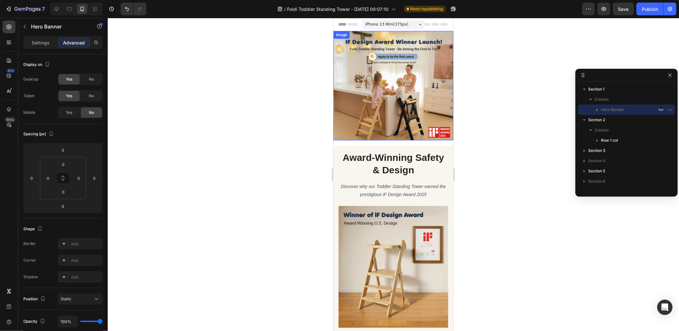
click at [379, 82] on img at bounding box center [393, 85] width 120 height 109
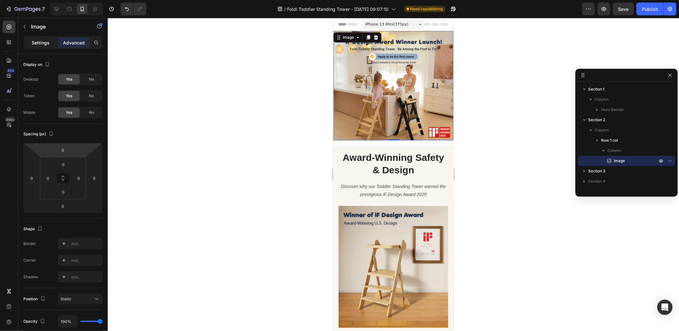
click at [35, 43] on p "Settings" at bounding box center [41, 42] width 18 height 7
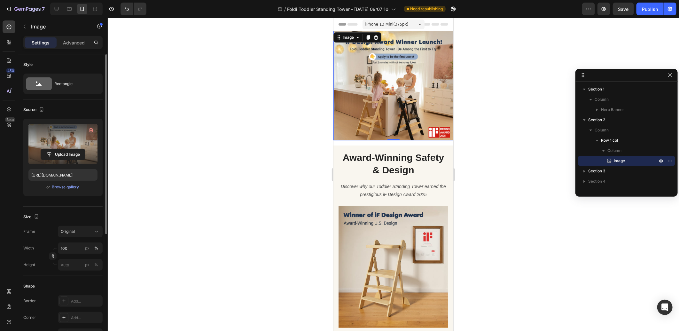
click at [71, 141] on label at bounding box center [62, 144] width 69 height 40
click at [71, 149] on input "file" at bounding box center [63, 154] width 44 height 11
click at [57, 8] on icon at bounding box center [56, 9] width 6 height 6
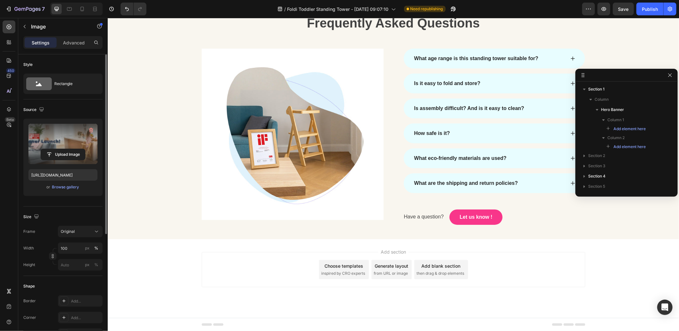
scroll to position [1420, 0]
click at [83, 7] on icon at bounding box center [83, 9] width 4 height 4
type input "https://cdn.shopify.com/s/files/1/0373/3959/4885/files/gempages_537234787216130…"
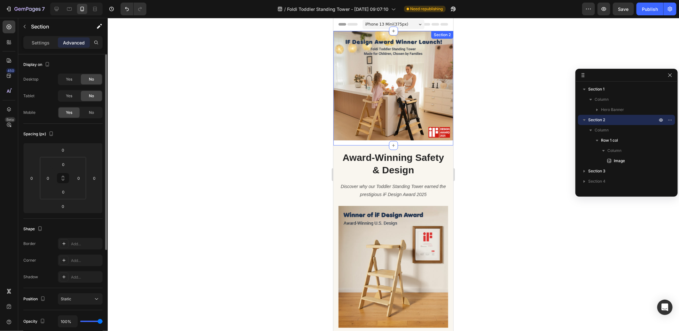
click at [412, 136] on div "Image Row" at bounding box center [393, 88] width 120 height 114
click at [405, 138] on div "Image Row" at bounding box center [393, 88] width 120 height 114
click at [407, 138] on div "Image Row" at bounding box center [393, 88] width 120 height 114
click at [42, 40] on p "Settings" at bounding box center [41, 42] width 18 height 7
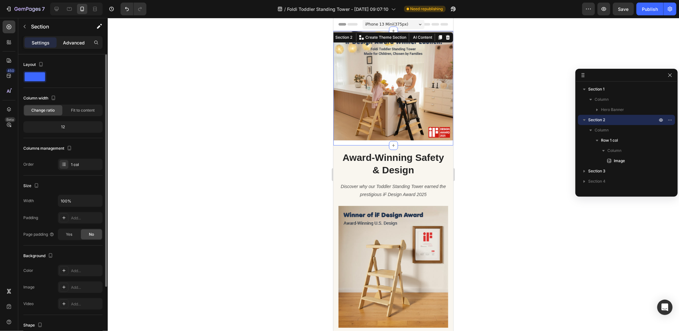
click at [70, 43] on p "Advanced" at bounding box center [74, 42] width 22 height 7
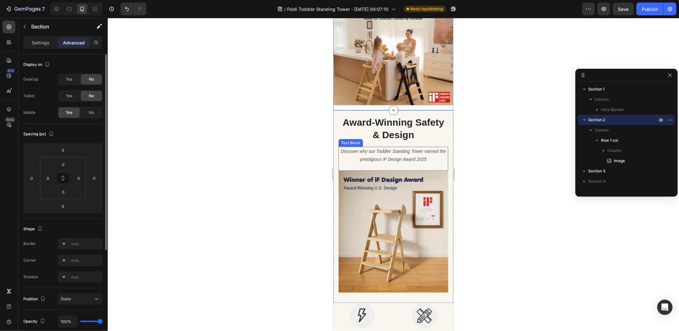
scroll to position [195, 0]
click at [434, 122] on h2 "Award-Winning Safety & Design" at bounding box center [393, 128] width 110 height 26
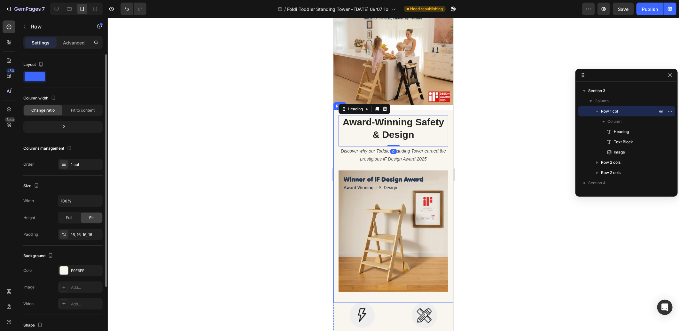
click at [445, 110] on div "Award-Winning Safety & Design Heading 0 Discover why our Toddler Standing Tower…" at bounding box center [393, 206] width 120 height 193
click at [74, 43] on p "Advanced" at bounding box center [74, 42] width 22 height 7
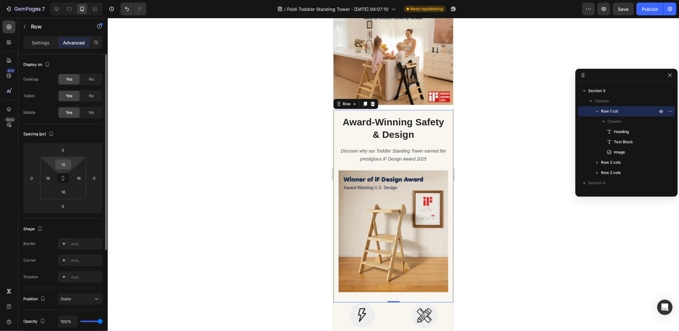
click at [66, 164] on input "16" at bounding box center [63, 165] width 13 height 10
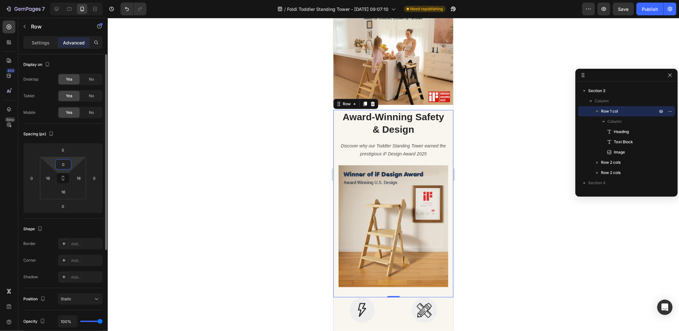
drag, startPoint x: 62, startPoint y: 163, endPoint x: 66, endPoint y: 162, distance: 4.5
click at [66, 162] on input "0" at bounding box center [63, 165] width 13 height 10
type input "16"
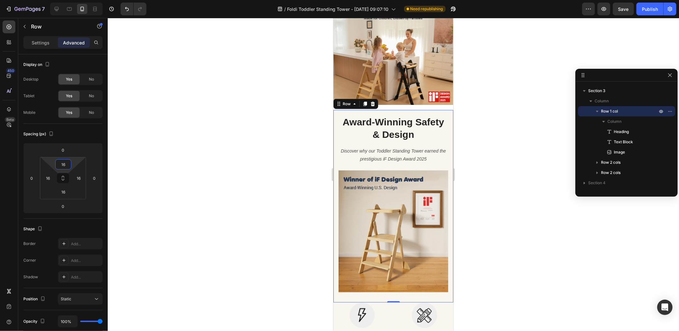
click at [492, 136] on div at bounding box center [394, 174] width 572 height 313
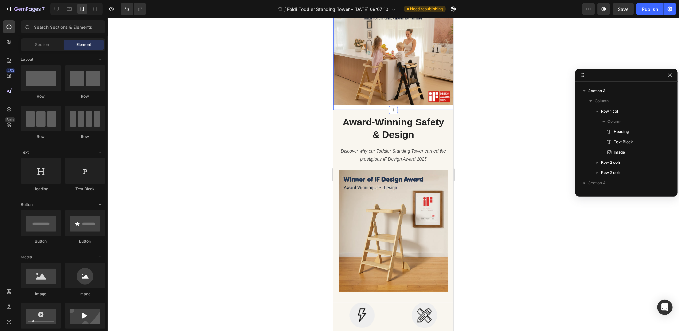
click at [432, 103] on div "Image Row" at bounding box center [393, 52] width 120 height 114
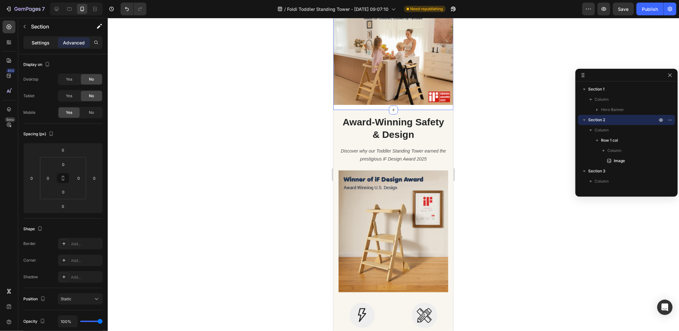
click at [43, 43] on p "Settings" at bounding box center [41, 42] width 18 height 7
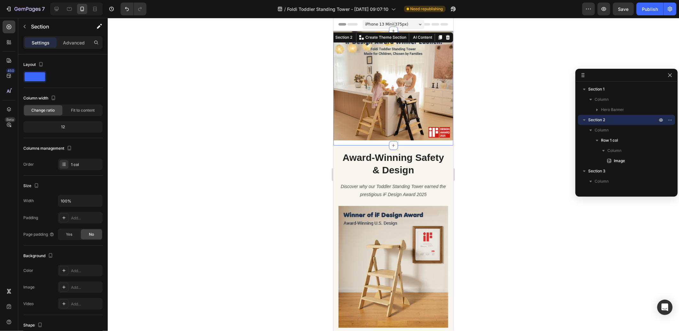
click at [616, 149] on span "Column" at bounding box center [615, 150] width 14 height 6
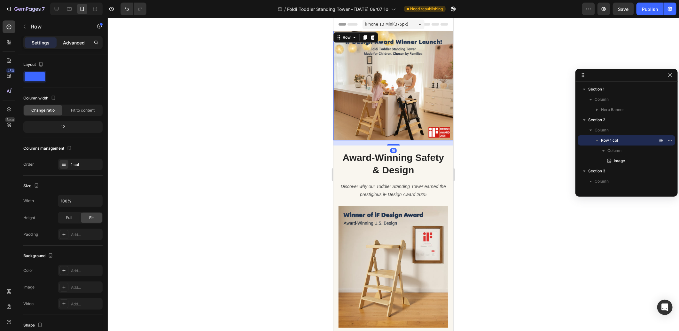
click at [79, 39] on p "Advanced" at bounding box center [74, 42] width 22 height 7
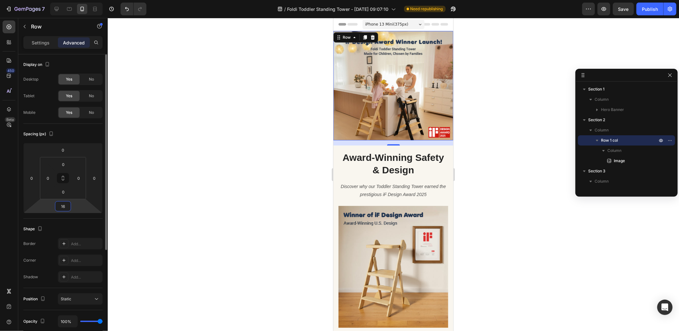
click at [65, 209] on input "16" at bounding box center [63, 206] width 13 height 10
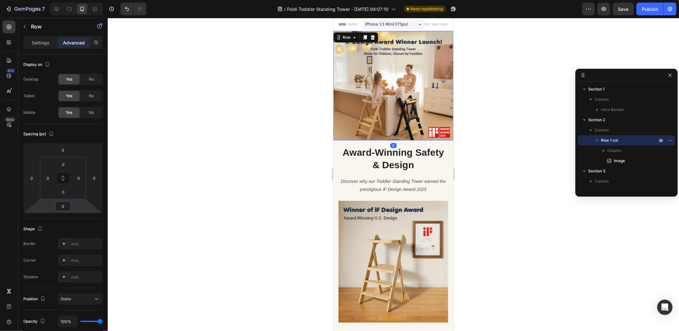
type input "0"
click at [178, 184] on div at bounding box center [394, 174] width 572 height 313
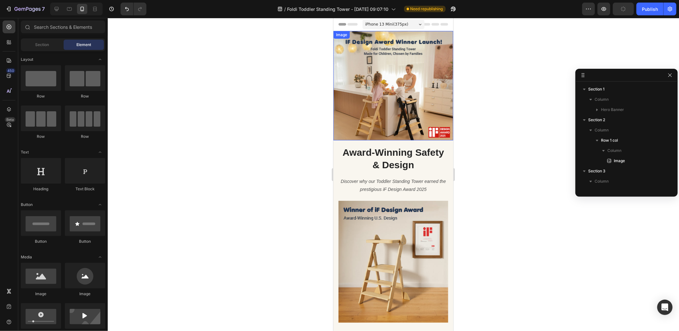
click at [388, 69] on img at bounding box center [393, 85] width 120 height 109
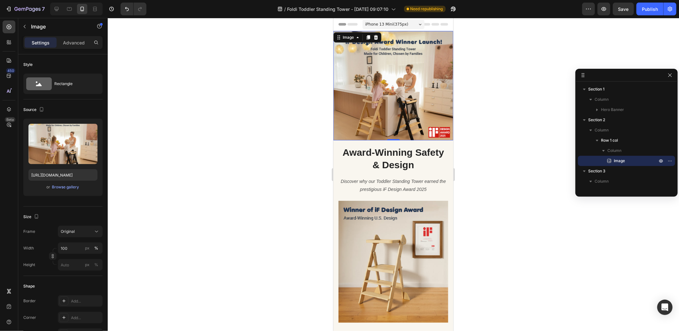
click at [423, 65] on img at bounding box center [393, 85] width 120 height 109
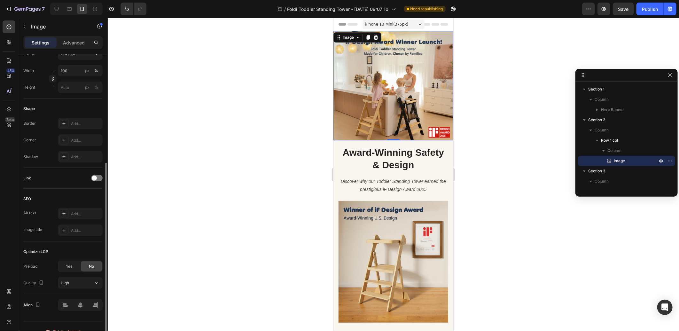
scroll to position [188, 0]
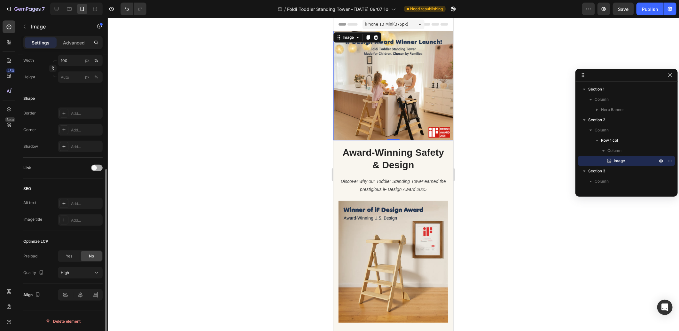
click at [93, 170] on span at bounding box center [94, 167] width 5 height 5
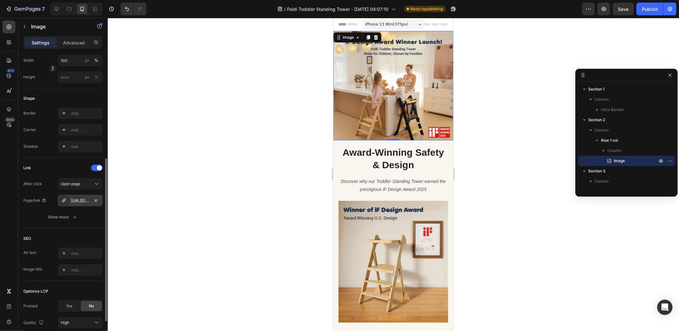
click at [81, 201] on div "https://cosyland.com/adjustable-height-foldi-toddler-standing-tower-with-net-sa…" at bounding box center [80, 201] width 19 height 6
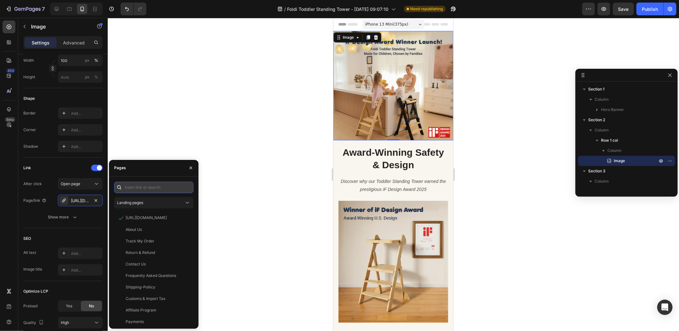
click at [137, 187] on input "text" at bounding box center [153, 188] width 79 height 12
paste input "https://cosyland.com/collections/toddler-towers/products/adjustable-height-fold…"
type input "https://cosyland.com/collections/toddler-towers/products/adjustable-height-fold…"
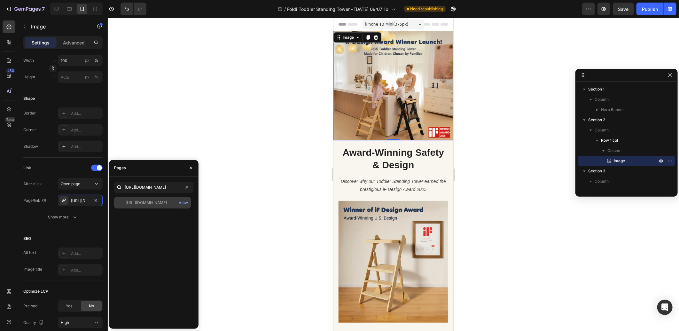
click at [141, 203] on div "https://cosyland.com/collections/toddler-towers/products/adjustable-height-fold…" at bounding box center [146, 203] width 41 height 6
click at [261, 172] on div at bounding box center [394, 174] width 572 height 313
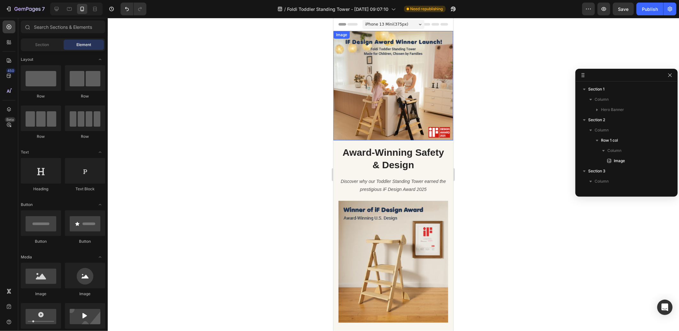
click at [416, 68] on img at bounding box center [393, 85] width 120 height 109
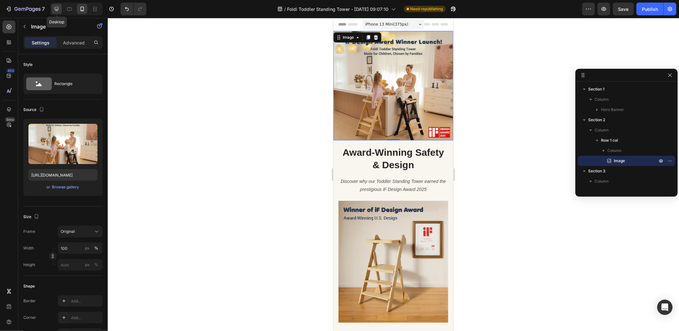
click at [58, 8] on icon at bounding box center [56, 9] width 6 height 6
type input "https://cdn.shopify.com/s/files/1/0373/3959/4885/files/gempages_537234787216130…"
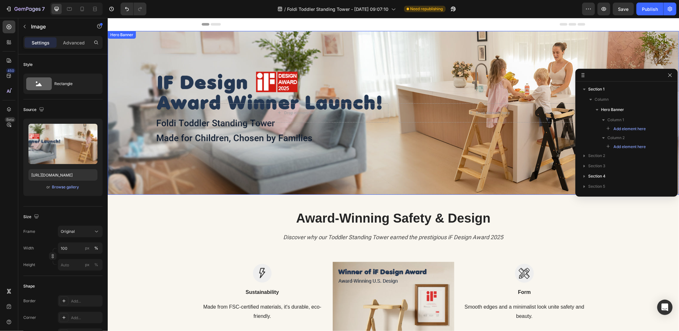
click at [344, 71] on div "Background Image" at bounding box center [393, 113] width 572 height 164
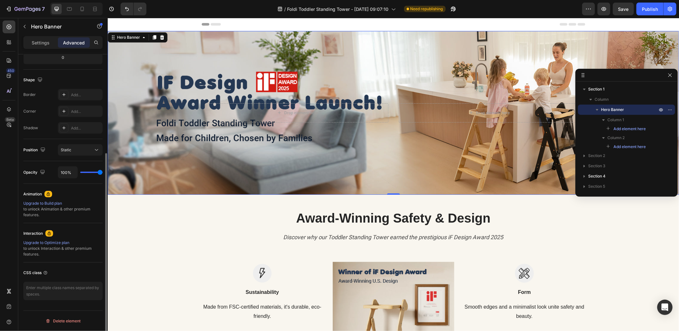
scroll to position [7, 0]
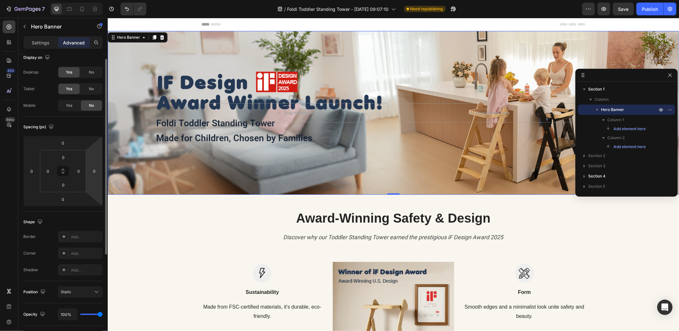
click at [329, 54] on div "Background Image" at bounding box center [393, 113] width 572 height 164
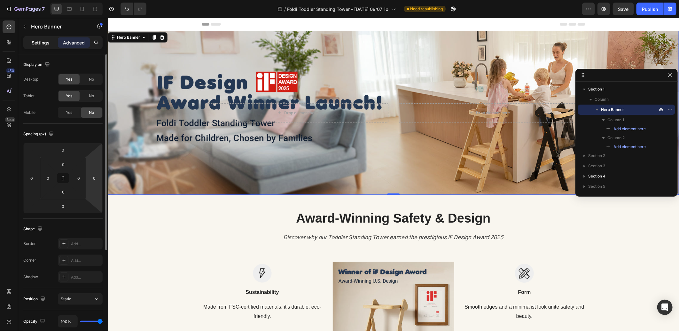
click at [40, 45] on p "Settings" at bounding box center [41, 42] width 18 height 7
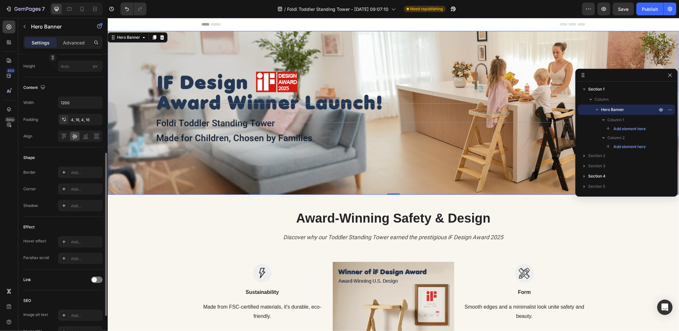
scroll to position [213, 0]
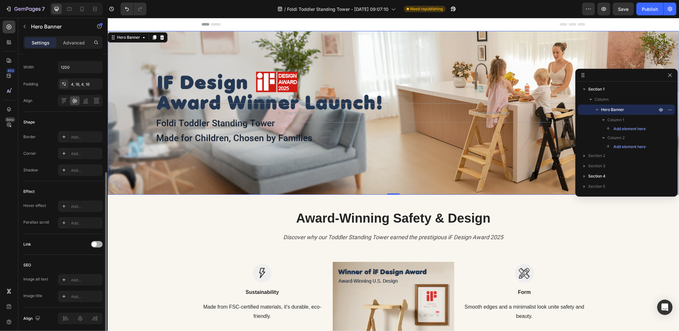
click at [93, 242] on span at bounding box center [94, 244] width 5 height 5
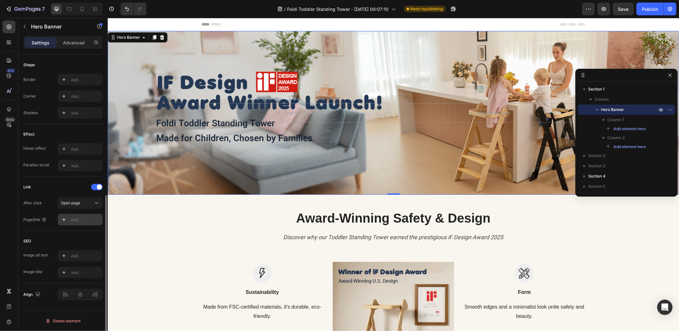
click at [76, 223] on div "Add..." at bounding box center [80, 220] width 45 height 12
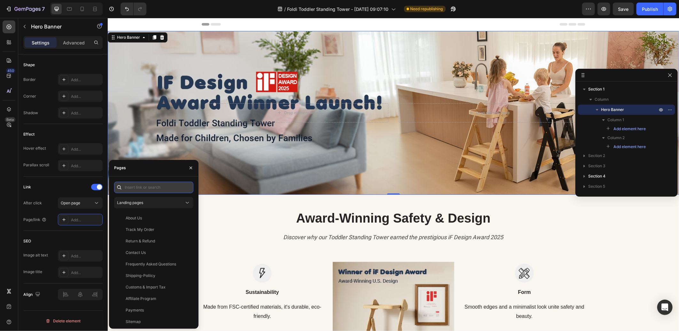
click at [130, 186] on input "text" at bounding box center [153, 188] width 79 height 12
paste input "https://cosyland.com/collections/toddler-towers/products/adjustable-height-fold…"
type input "https://cosyland.com/collections/toddler-towers/products/adjustable-height-fold…"
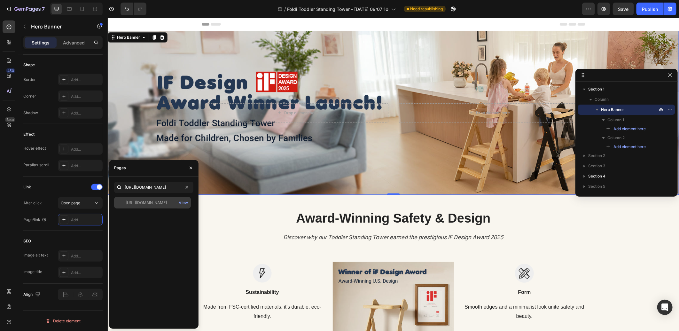
click at [149, 201] on div "https://cosyland.com/collections/toddler-towers/products/adjustable-height-fold…" at bounding box center [146, 203] width 41 height 6
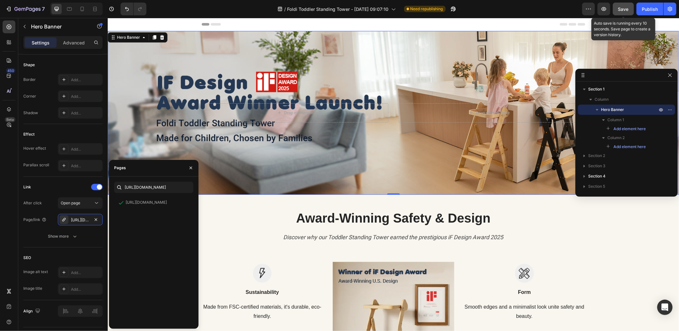
click at [621, 7] on span "Save" at bounding box center [624, 8] width 11 height 5
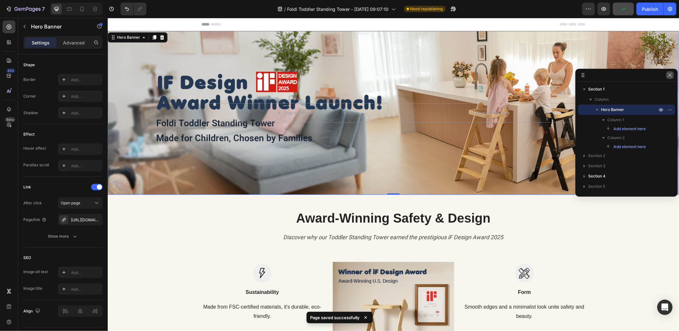
click at [669, 75] on icon "button" at bounding box center [670, 75] width 5 height 5
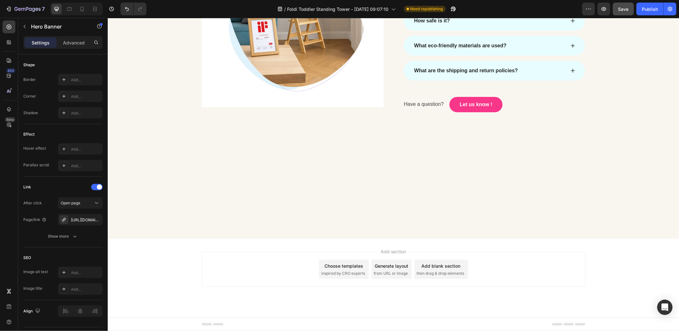
scroll to position [1349, 0]
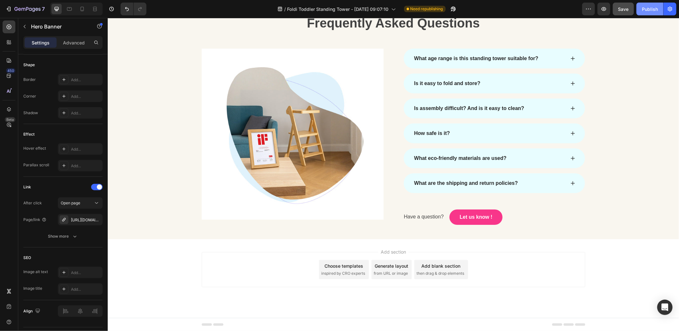
click at [647, 9] on div "Publish" at bounding box center [650, 9] width 16 height 7
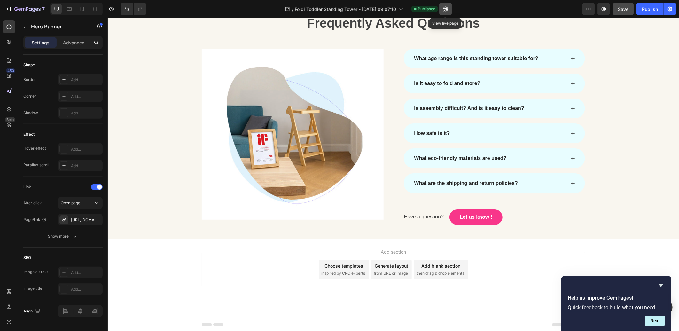
click at [444, 9] on icon "button" at bounding box center [446, 9] width 5 height 5
